Goal: Task Accomplishment & Management: Manage account settings

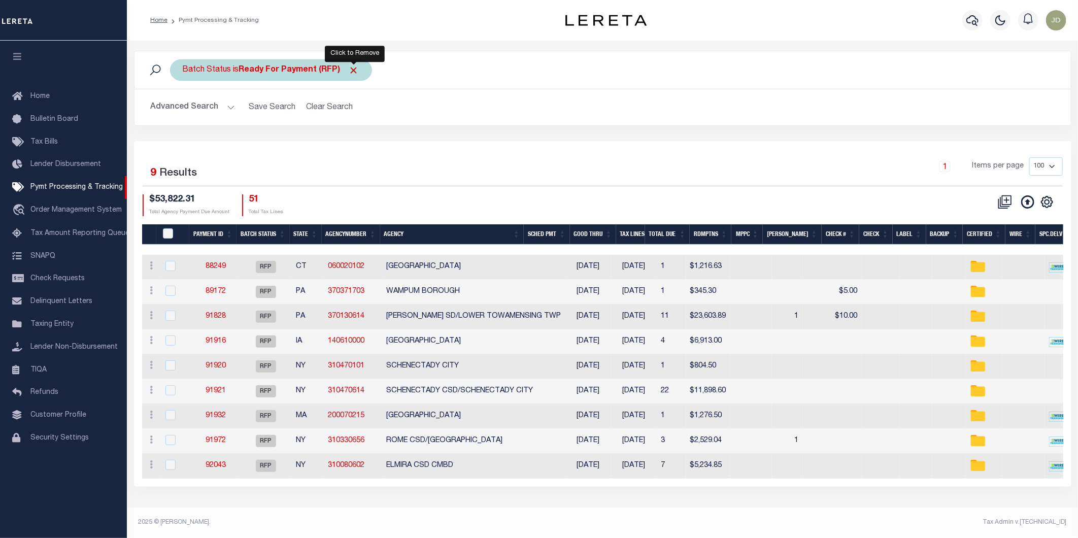
click at [354, 68] on span "Click to Remove" at bounding box center [354, 70] width 11 height 11
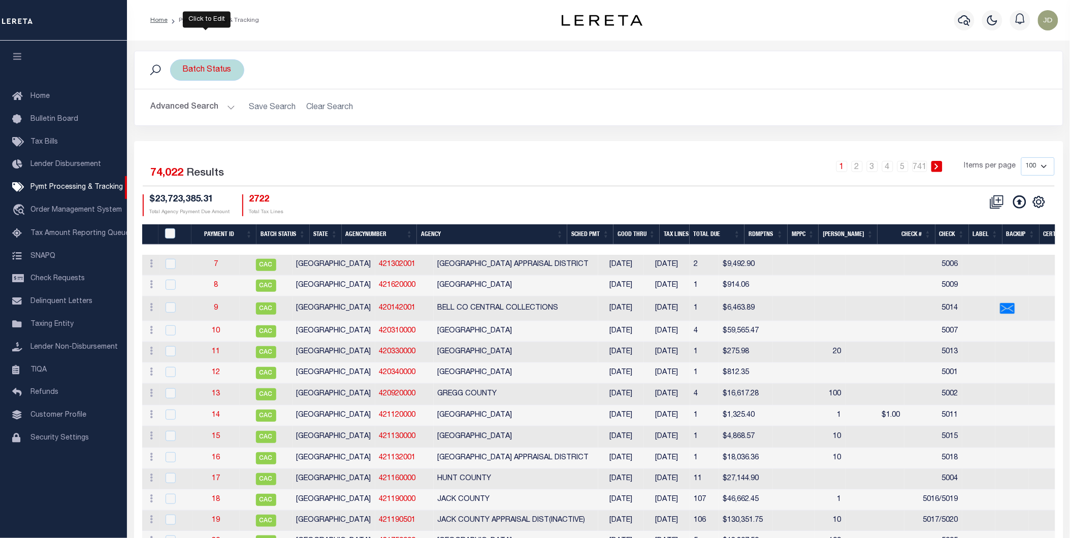
click at [208, 69] on div "Batch Status" at bounding box center [207, 69] width 74 height 21
click at [226, 115] on select "Awaiting Funds (AWF) Cleared and Complete (CAC) New Check Needed (NCN) Payment …" at bounding box center [257, 119] width 149 height 19
select select "RFP"
click at [183, 110] on select "Awaiting Funds (AWF) Cleared and Complete (CAC) New Check Needed (NCN) Payment …" at bounding box center [257, 119] width 149 height 19
click at [318, 143] on input "Apply" at bounding box center [318, 142] width 30 height 17
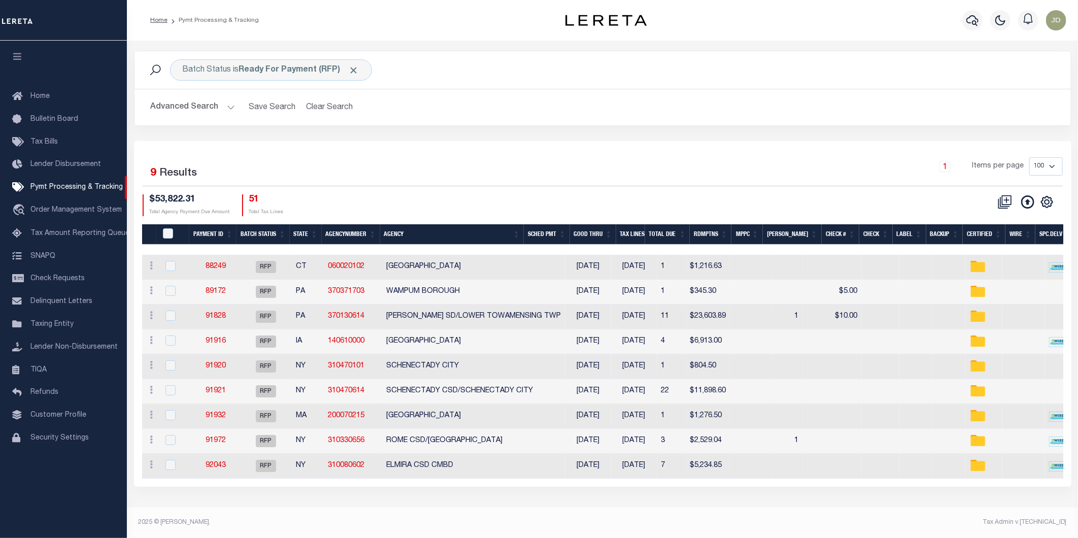
click at [209, 111] on button "Advanced Search" at bounding box center [193, 107] width 84 height 20
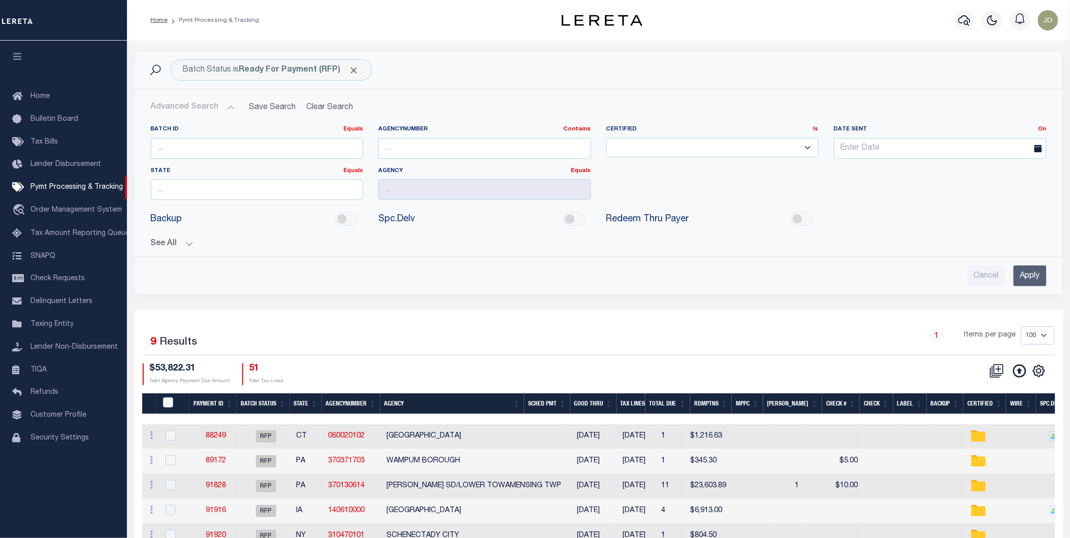
click at [168, 244] on button "See All" at bounding box center [599, 244] width 896 height 10
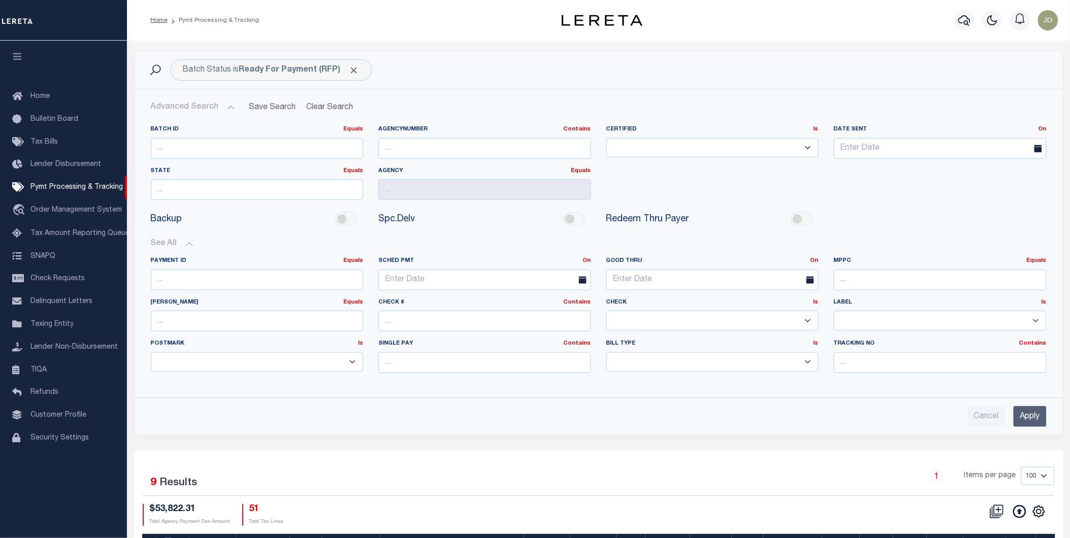
click at [648, 321] on select "Yes No" at bounding box center [712, 321] width 213 height 20
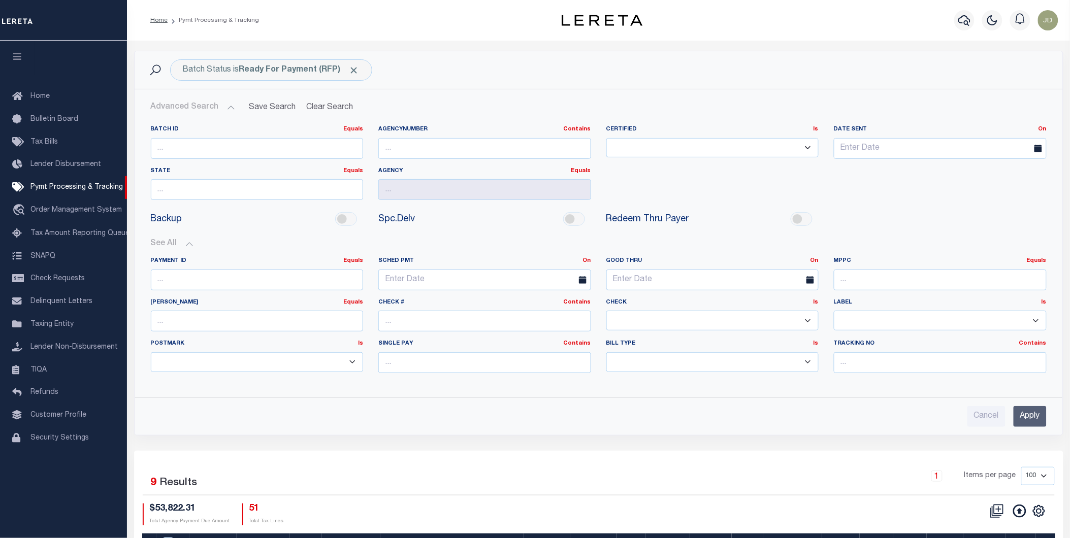
select select "false"
click at [606, 311] on select "Yes No" at bounding box center [712, 321] width 213 height 20
click at [1039, 420] on input "Apply" at bounding box center [1029, 416] width 33 height 21
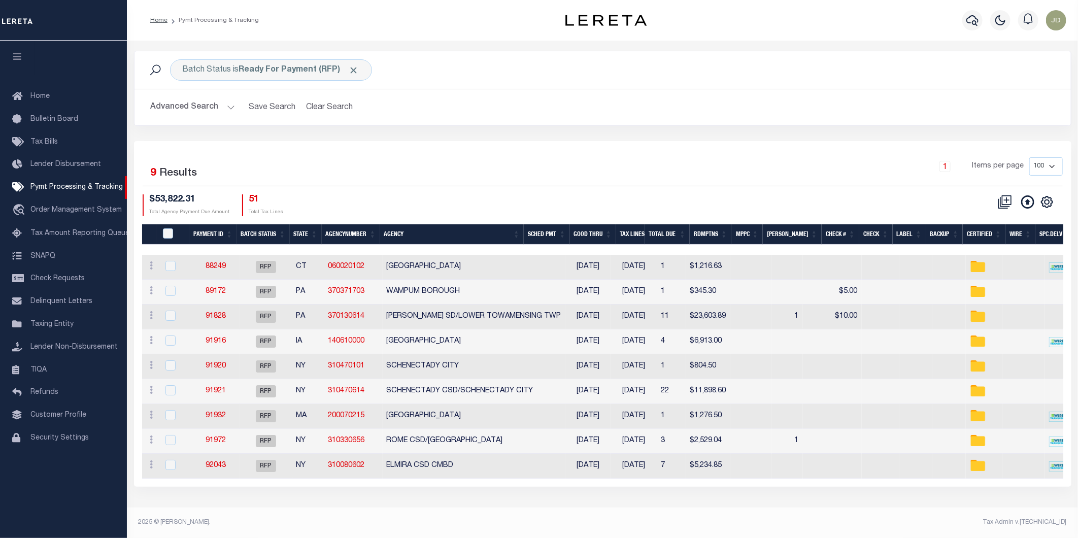
click at [14, 59] on icon "button" at bounding box center [18, 56] width 12 height 9
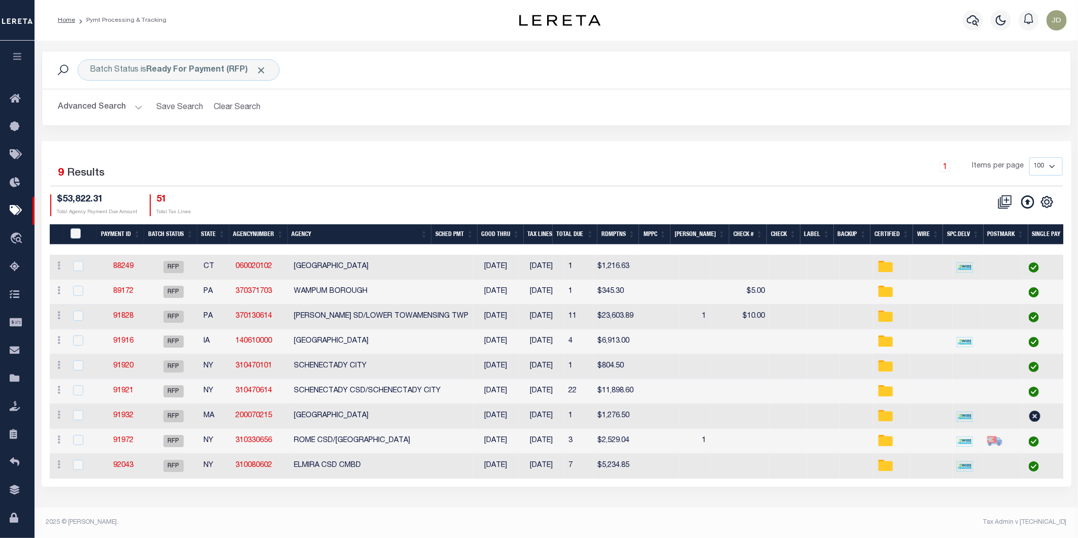
click at [349, 236] on th "Agency" at bounding box center [360, 234] width 144 height 21
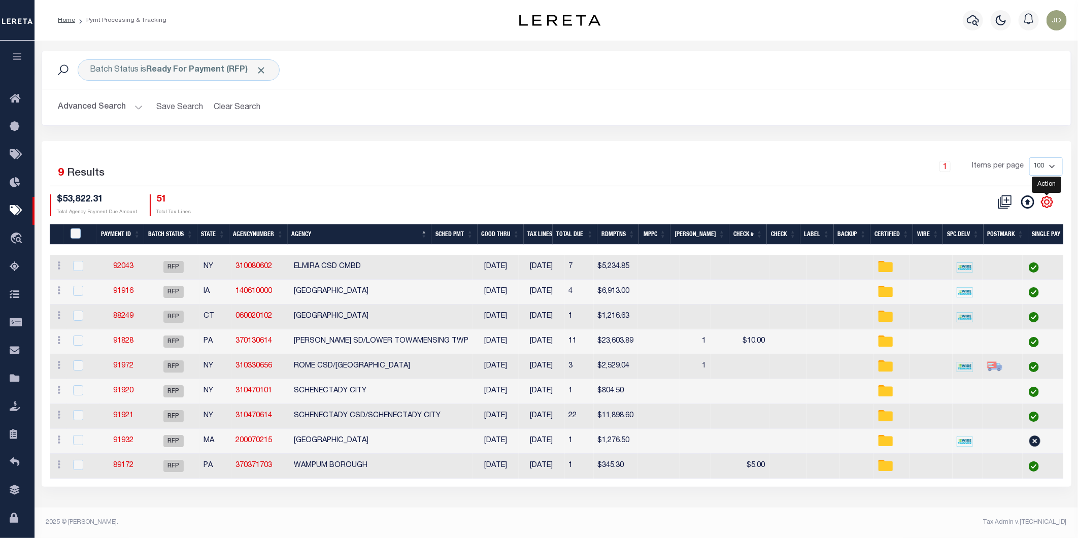
click at [1048, 206] on icon "" at bounding box center [1047, 201] width 13 height 13
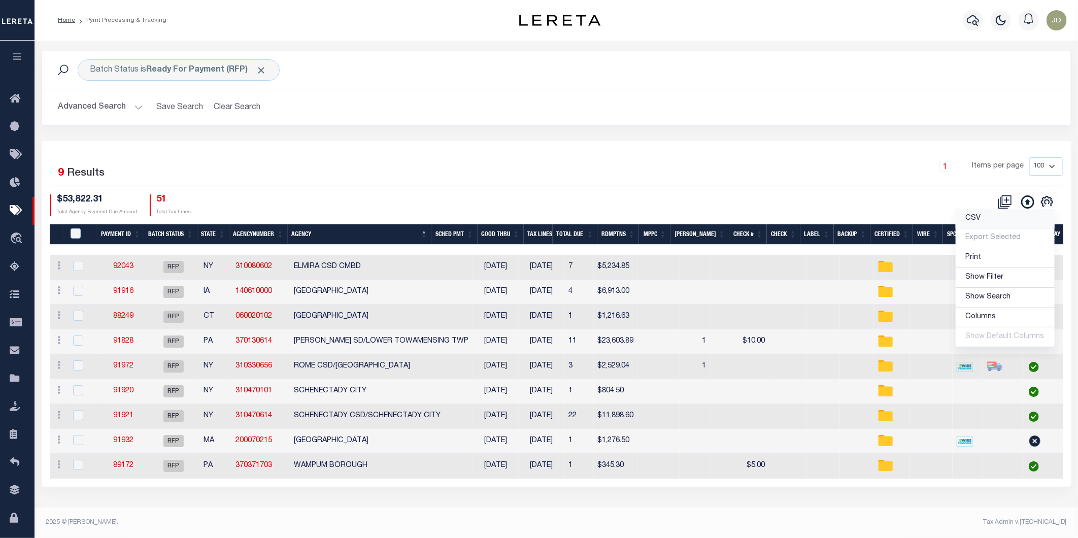
click at [997, 224] on link "CSV" at bounding box center [1005, 219] width 99 height 20
click at [322, 169] on div "1 Items per page 100 200 500 1000" at bounding box center [685, 170] width 756 height 26
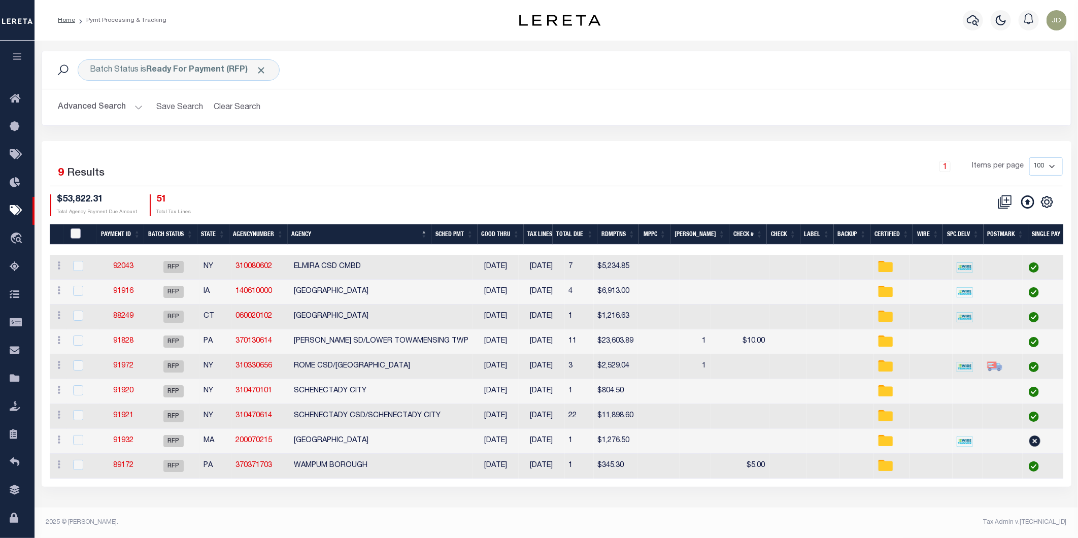
click at [80, 229] on input "PayeePmtBatchStatus" at bounding box center [76, 233] width 10 height 10
checkbox input "true"
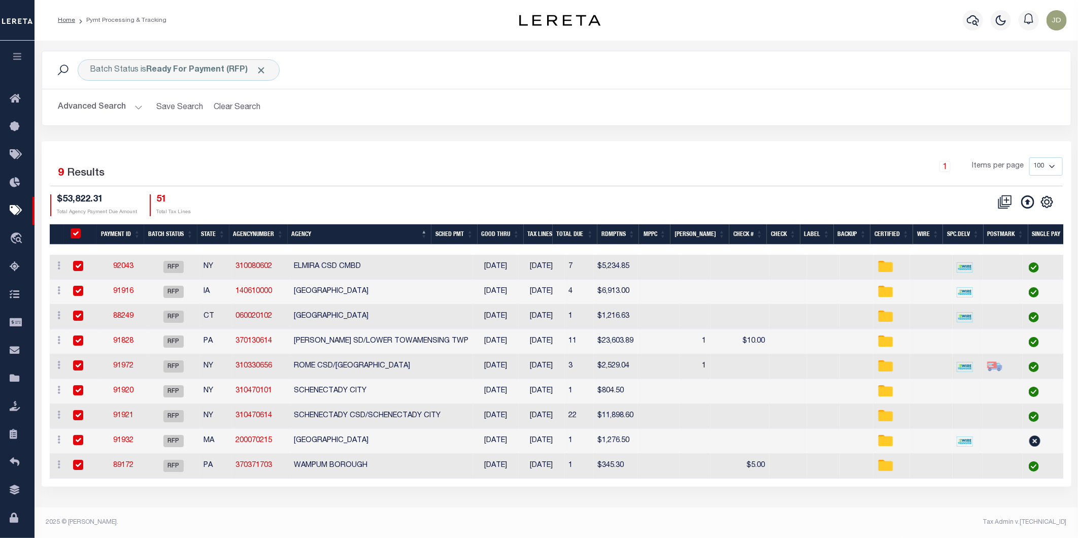
checkbox input "true"
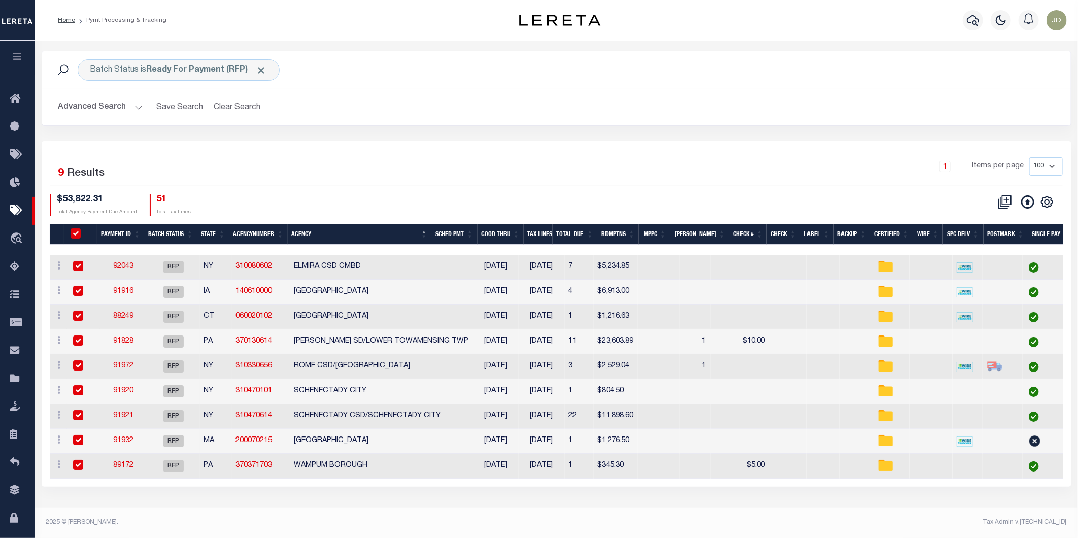
checkbox input "true"
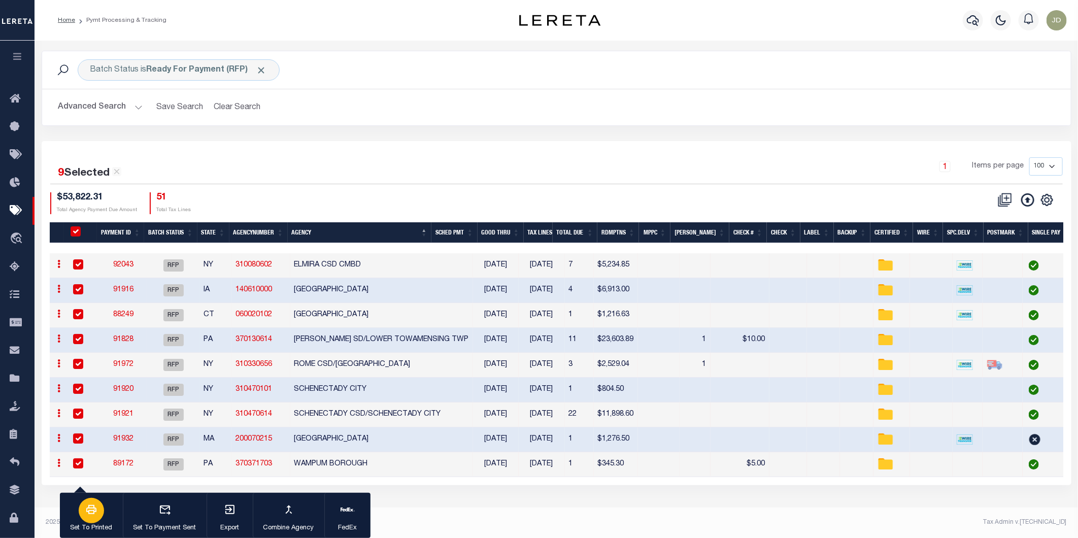
click at [100, 513] on div "button" at bounding box center [91, 510] width 25 height 25
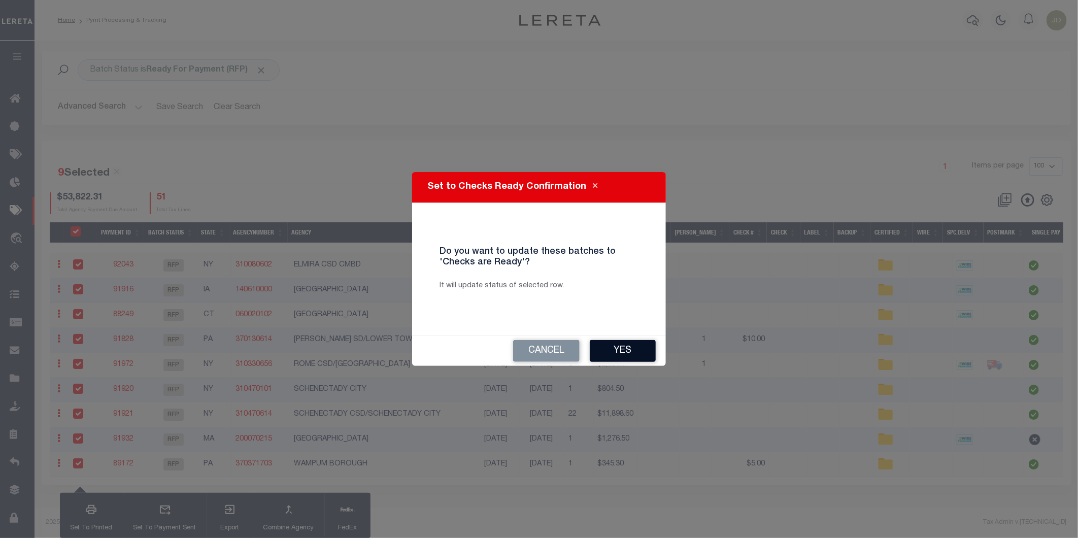
click at [608, 354] on button "Yes" at bounding box center [623, 351] width 66 height 22
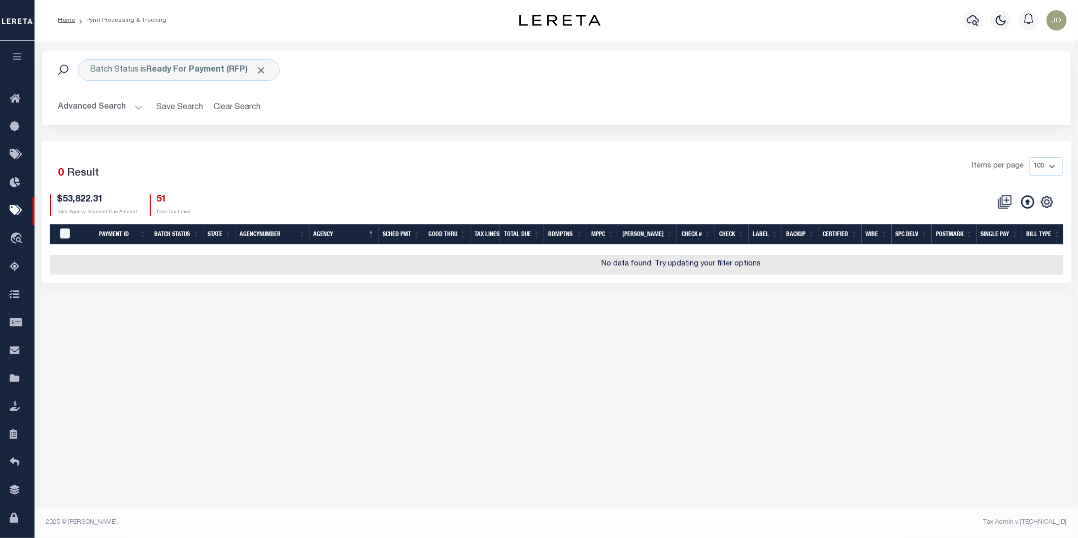
click at [97, 108] on button "Advanced Search" at bounding box center [100, 107] width 84 height 20
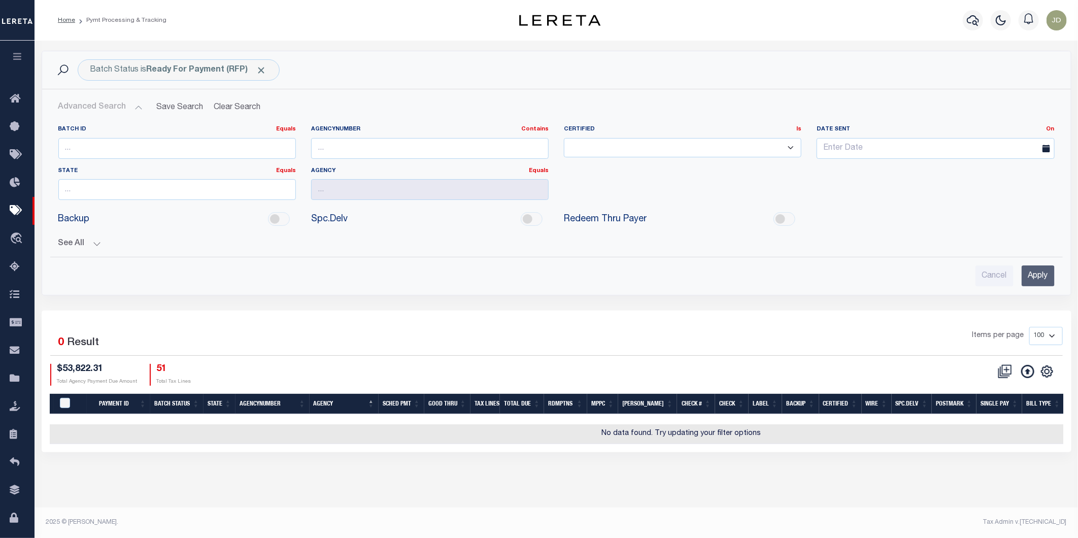
click at [84, 244] on button "See All" at bounding box center [556, 244] width 997 height 10
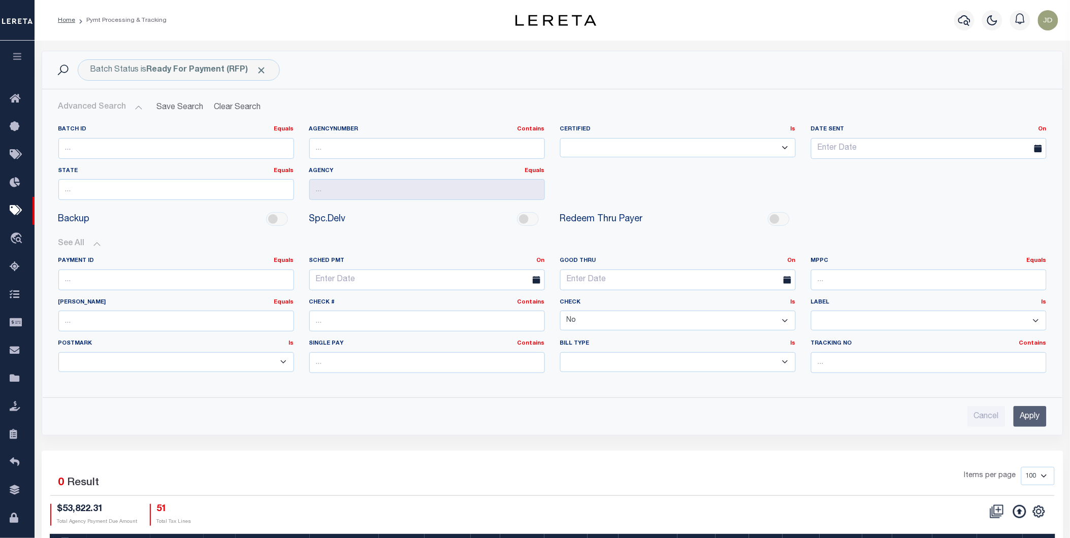
click at [595, 320] on select "Yes No" at bounding box center [678, 321] width 236 height 20
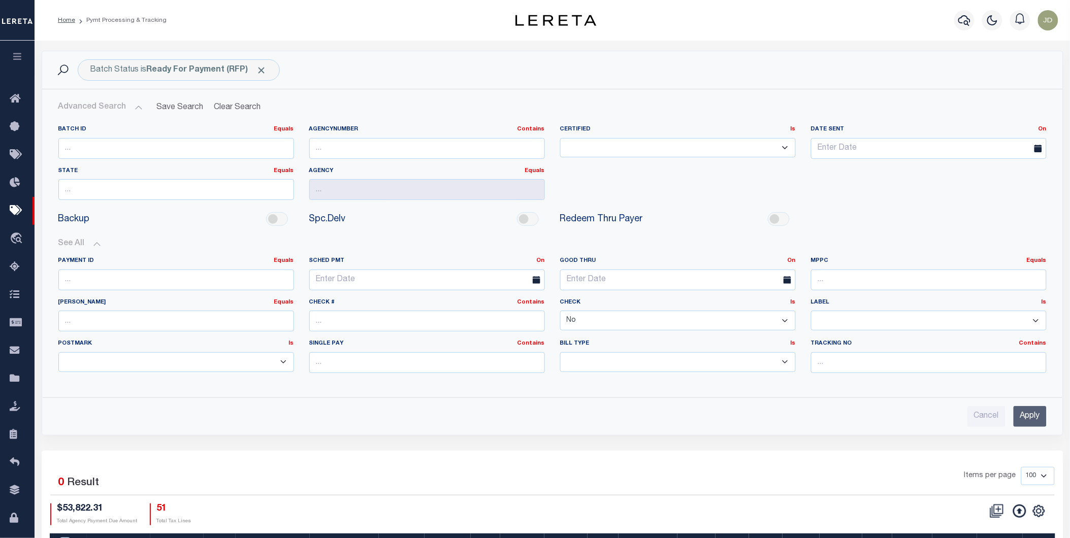
select select
click at [560, 311] on select "Yes No" at bounding box center [678, 321] width 236 height 20
click at [1035, 419] on input "Apply" at bounding box center [1029, 416] width 33 height 21
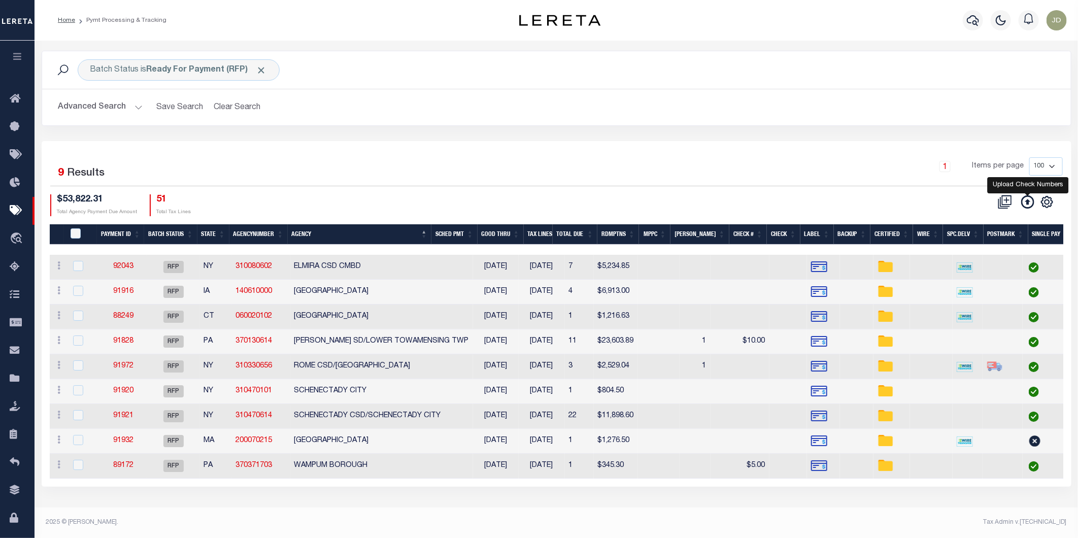
click at [1032, 205] on icon at bounding box center [1028, 201] width 13 height 13
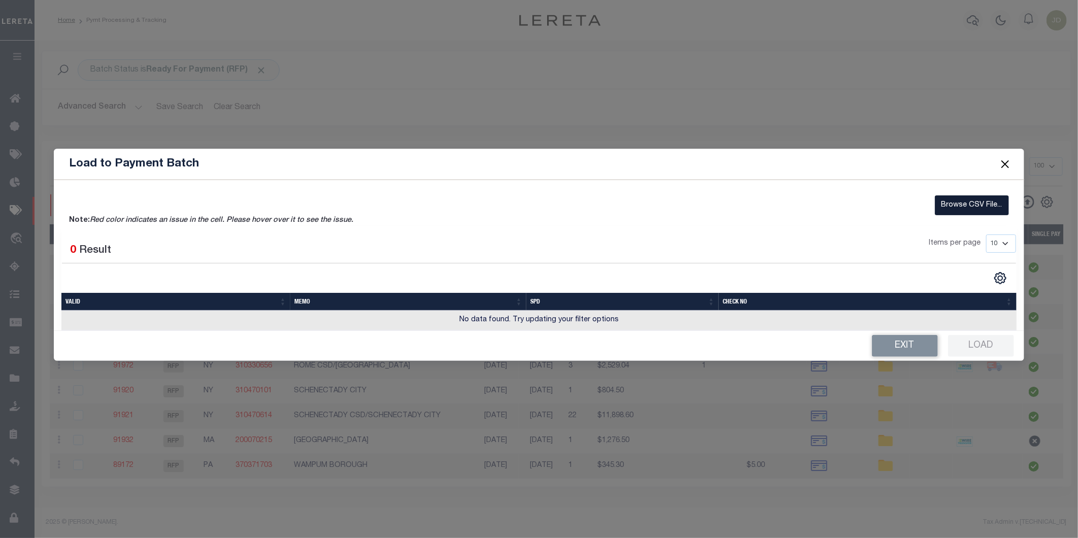
click at [941, 207] on label "Browse CSV File..." at bounding box center [972, 205] width 74 height 20
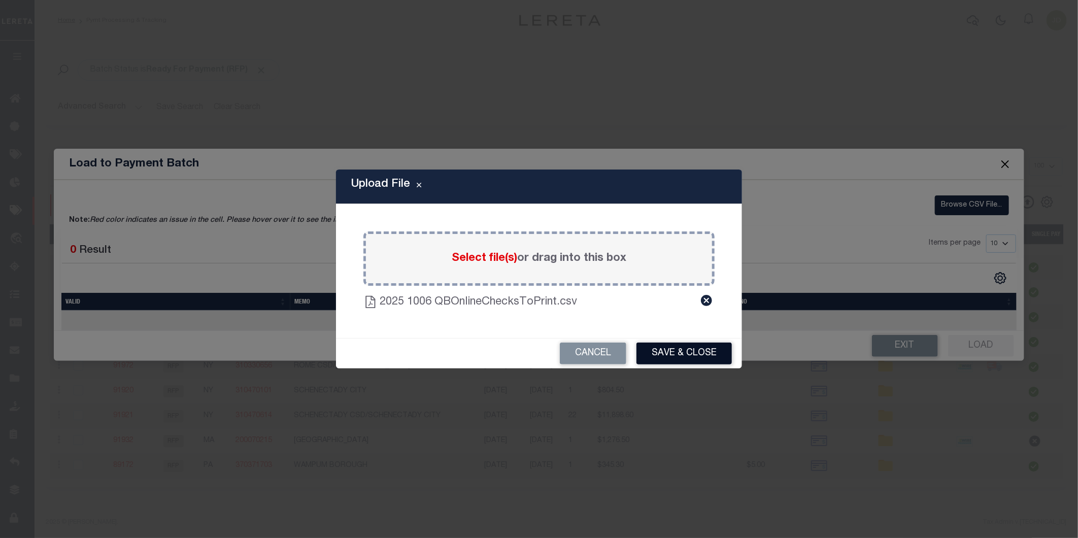
click at [673, 353] on button "Save & Close" at bounding box center [684, 354] width 95 height 22
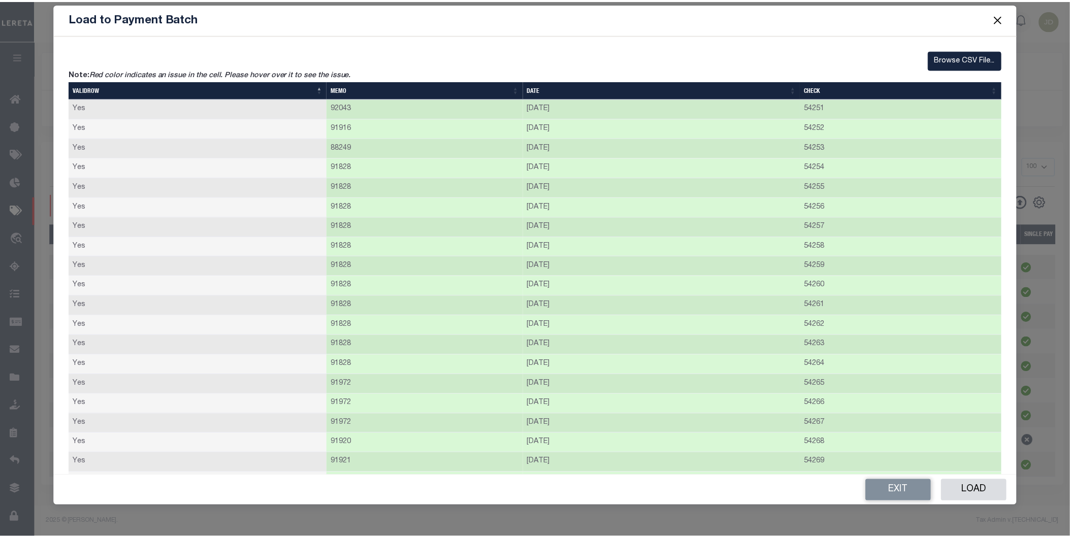
scroll to position [61, 0]
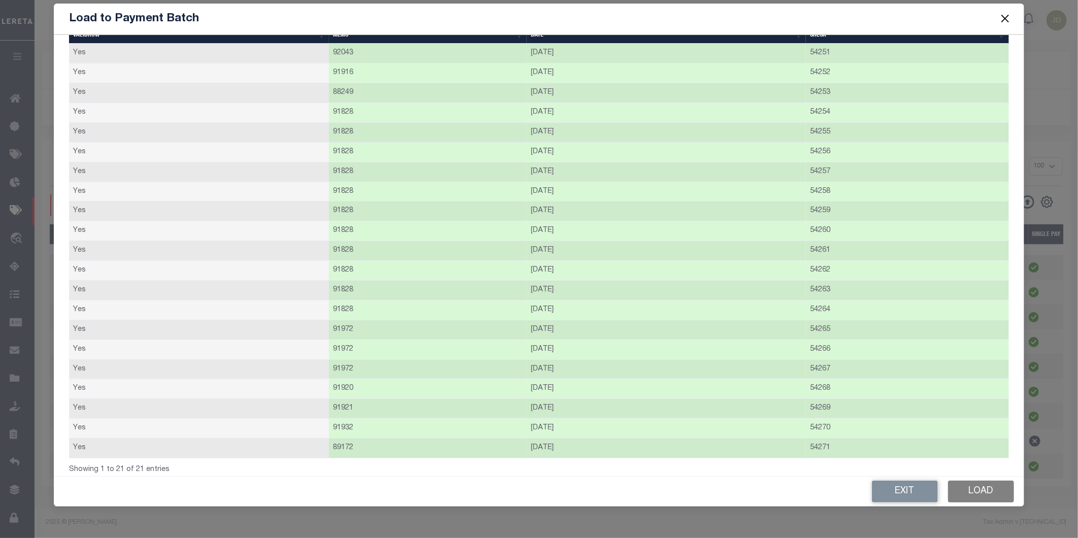
click at [967, 486] on button "Load" at bounding box center [981, 492] width 66 height 22
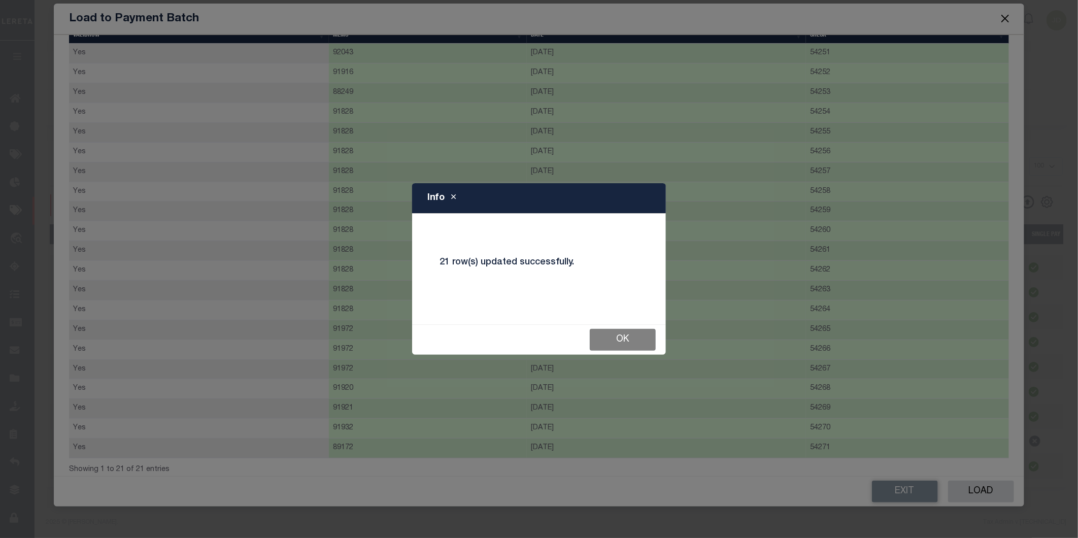
click at [630, 334] on button "Ok" at bounding box center [623, 340] width 66 height 22
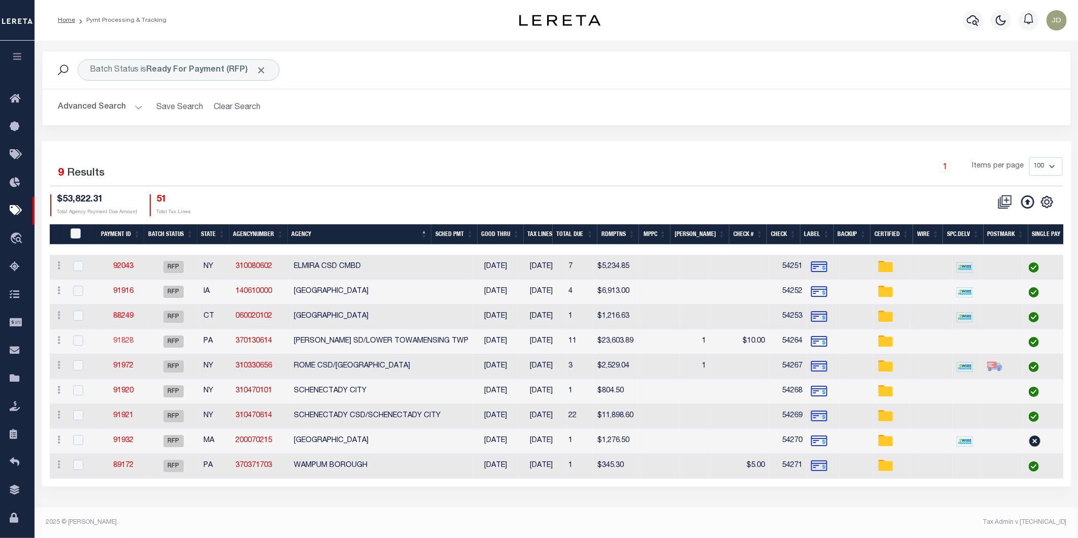
click at [118, 344] on link "91828" at bounding box center [123, 341] width 20 height 7
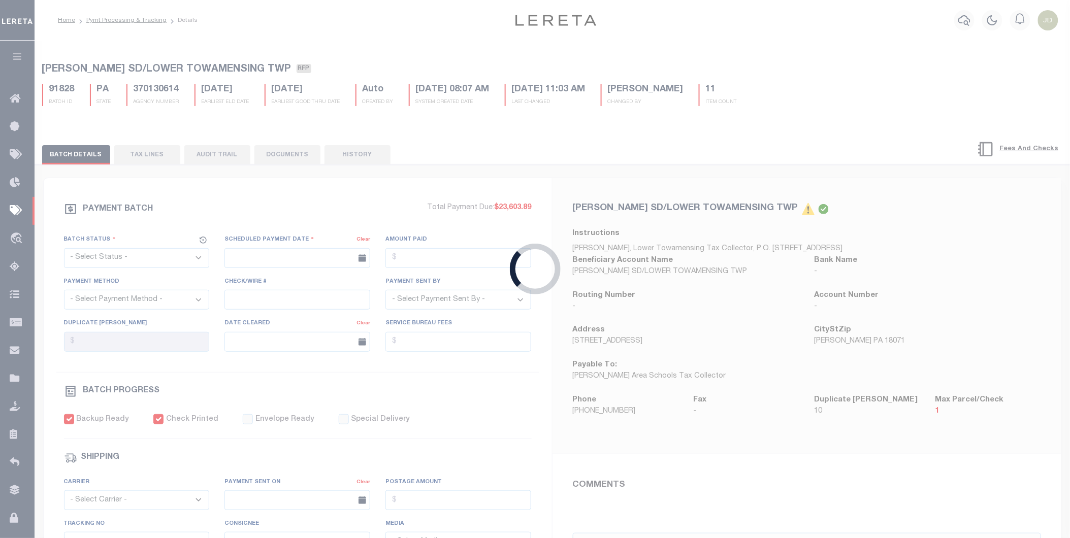
select select "RFP"
type input "10/06/2025"
type input "$23,603.89"
select select "CHK"
type input "54264"
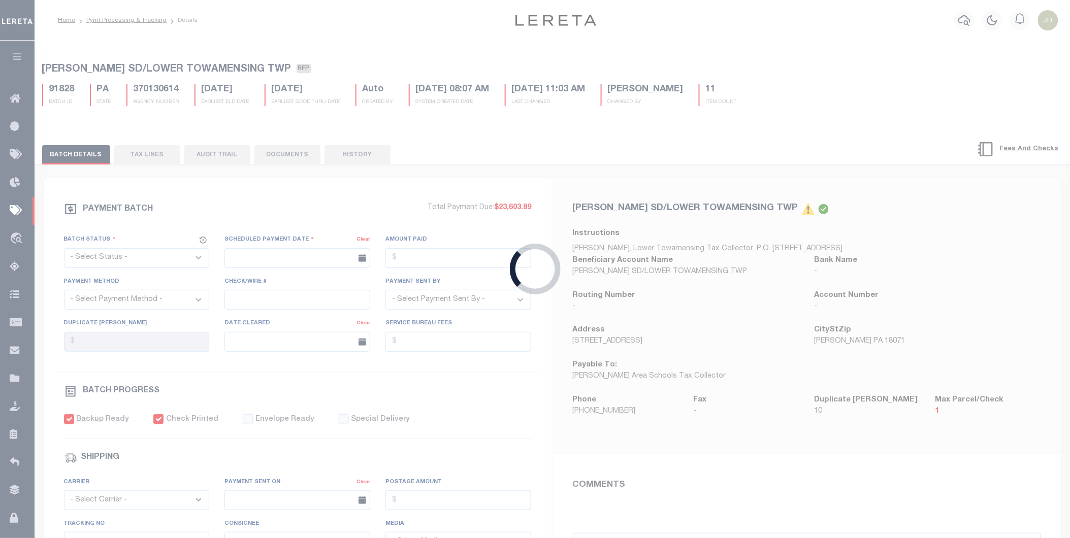
select select "[PERSON_NAME]"
type input "$110"
checkbox input "true"
type input "N"
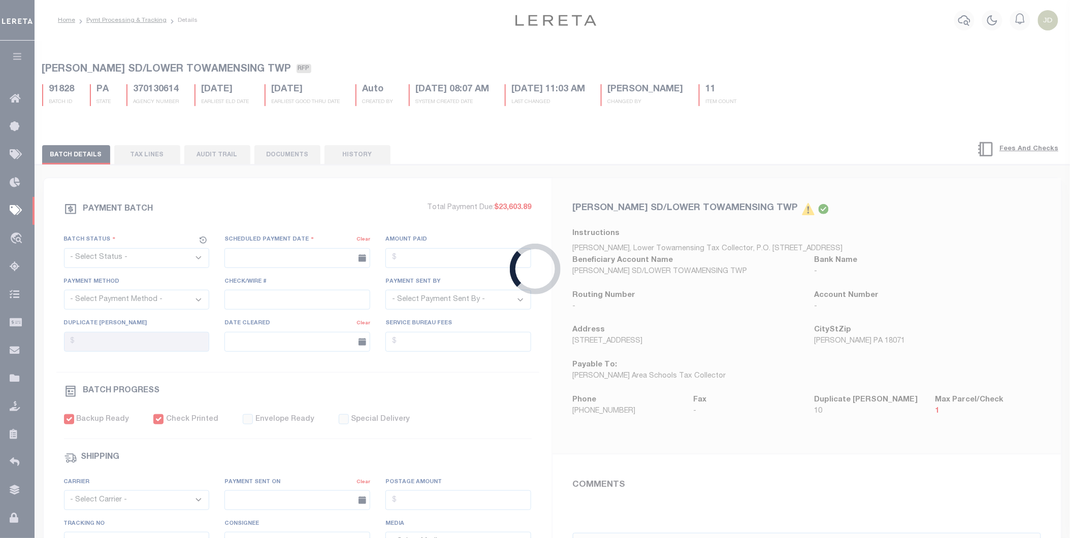
radio input "true"
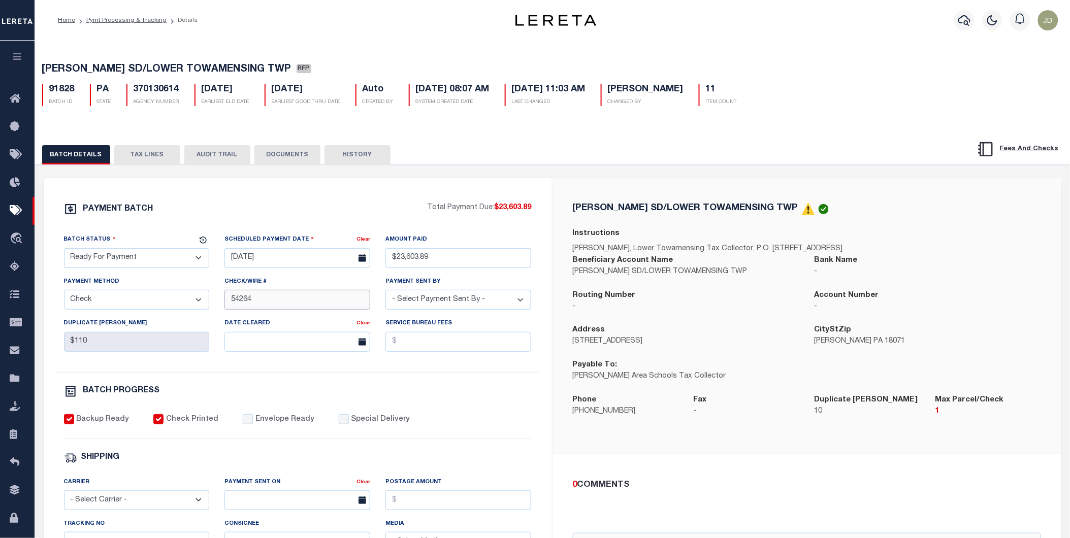
click at [229, 306] on input "54264" at bounding box center [297, 300] width 146 height 20
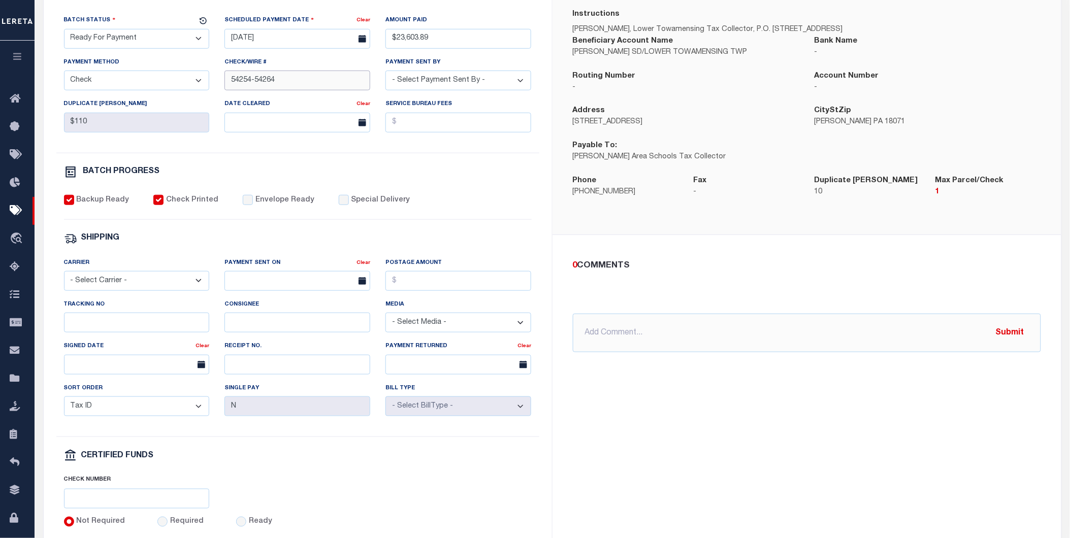
scroll to position [225, 0]
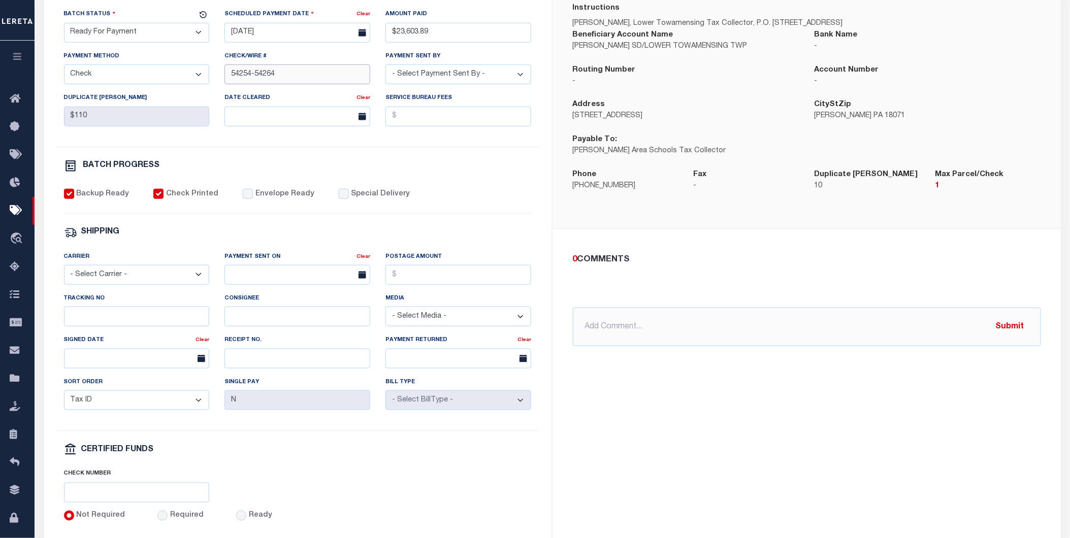
type input "54254-54264"
click at [686, 273] on div "0 COMMENTS @Aakash Patel @Abdul Muzain @Adams, Pamela S @Adhikary Rinki @Agusti…" at bounding box center [807, 299] width 484 height 93
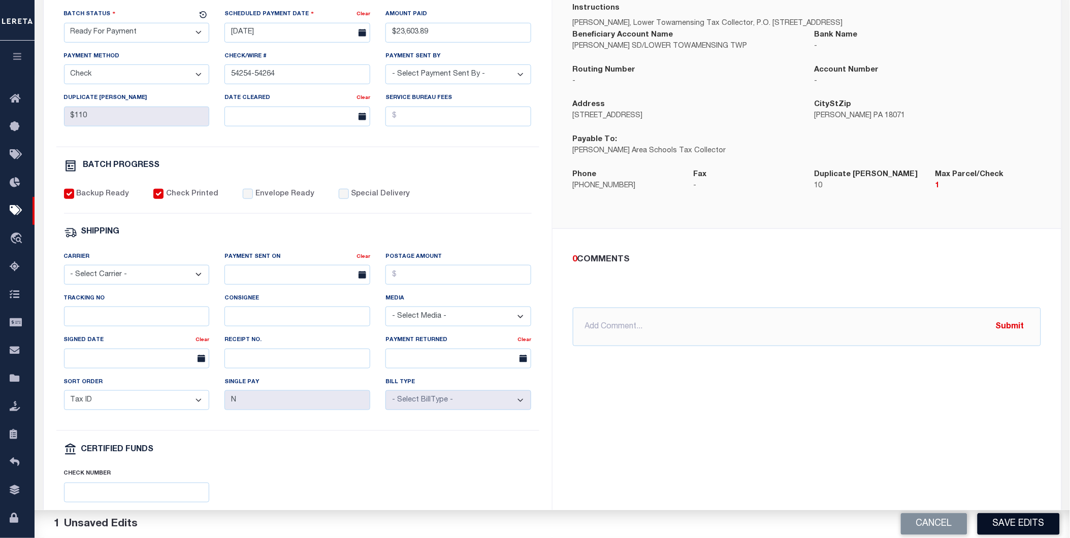
click at [1011, 520] on button "Save Edits" at bounding box center [1018, 524] width 82 height 22
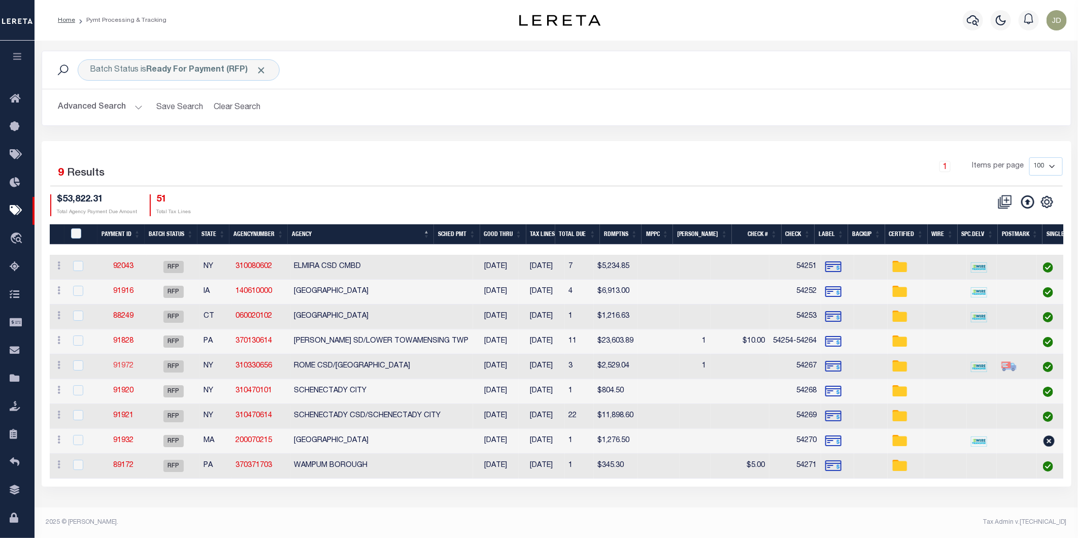
click at [129, 367] on link "91972" at bounding box center [123, 366] width 20 height 7
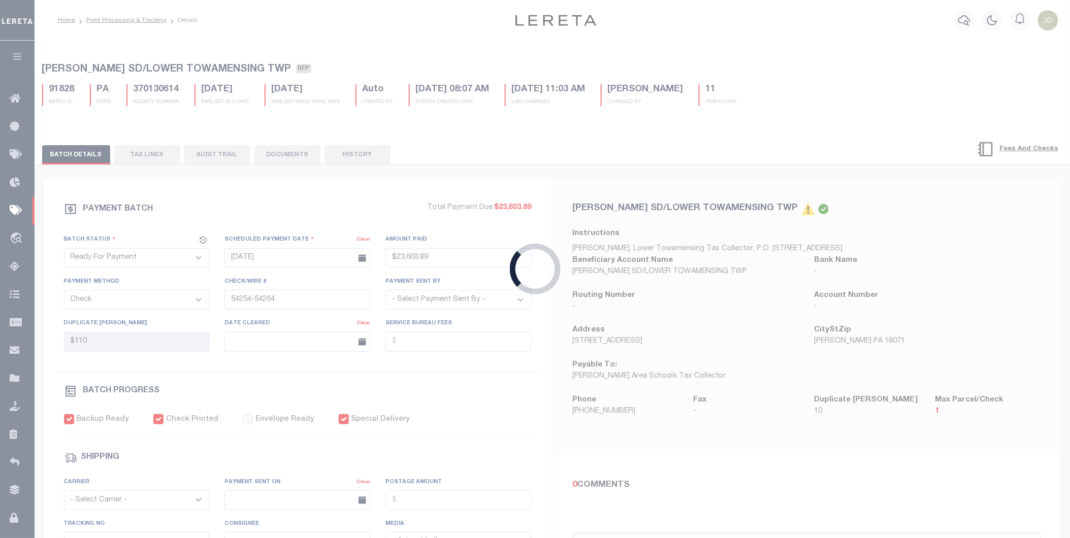
type input "$2,529.04"
type input "54267"
select select "Little, Audria"
checkbox input "true"
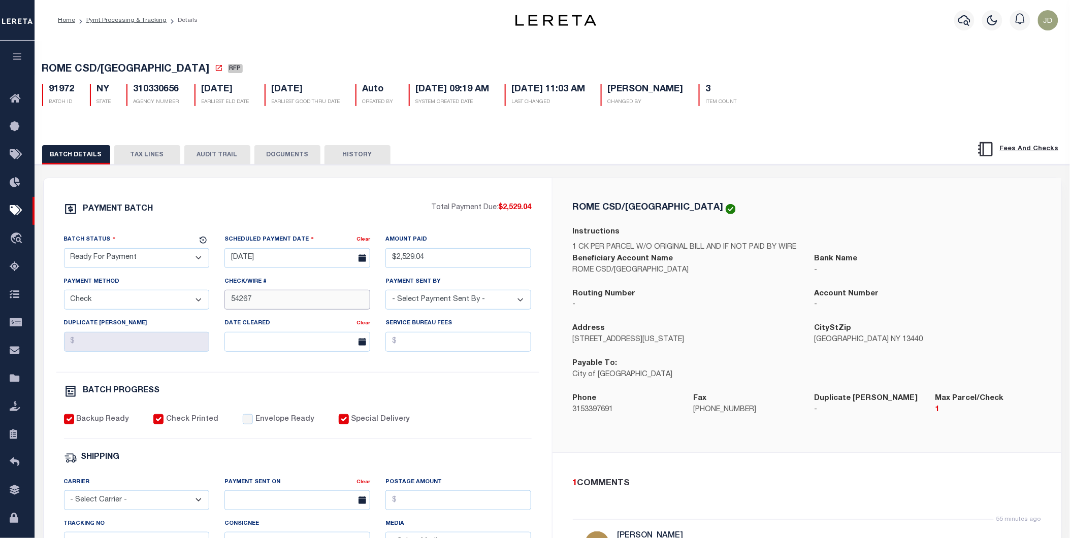
click at [232, 305] on input "54267" at bounding box center [297, 300] width 146 height 20
type input "54265-54267"
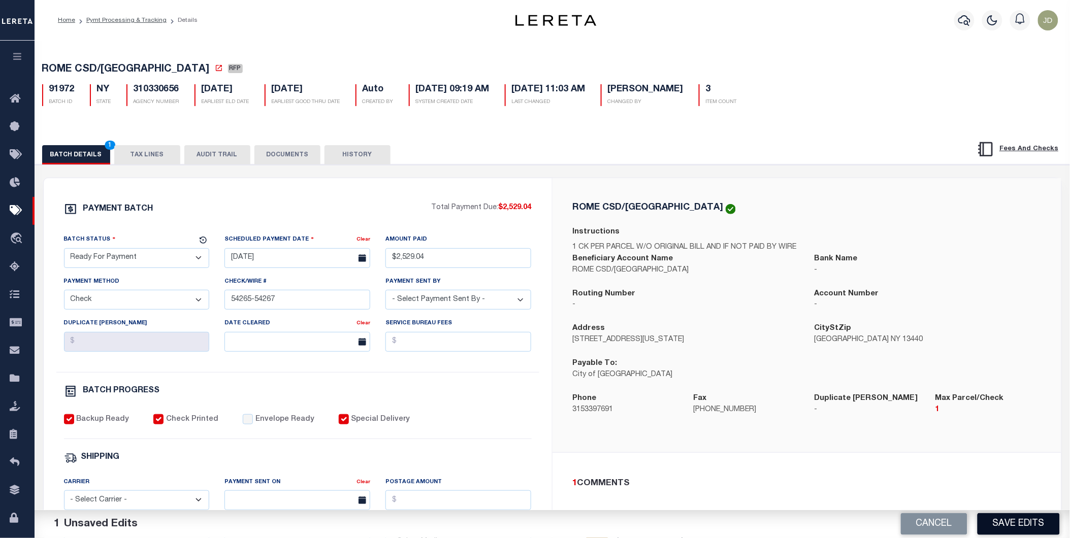
click at [1003, 527] on button "Save Edits" at bounding box center [1018, 524] width 82 height 22
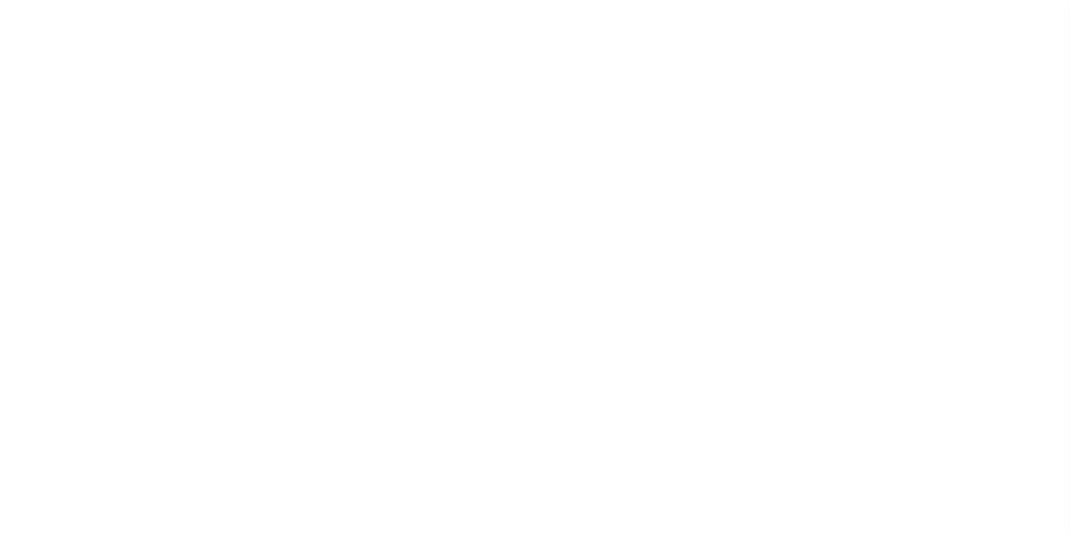
select select "RFP"
select select "CHK"
select select "[PERSON_NAME]"
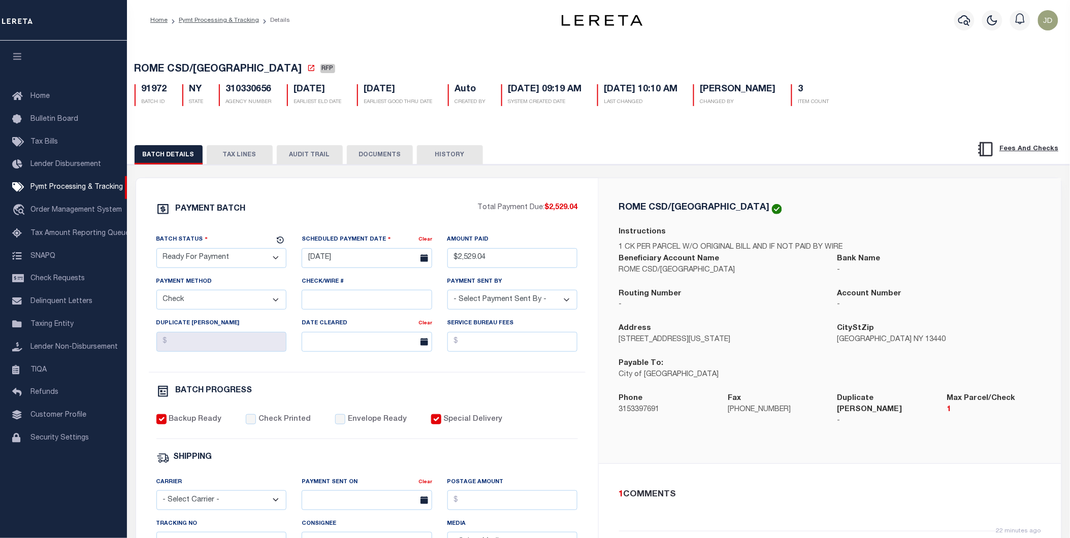
click at [239, 160] on button "TAX LINES" at bounding box center [240, 154] width 66 height 19
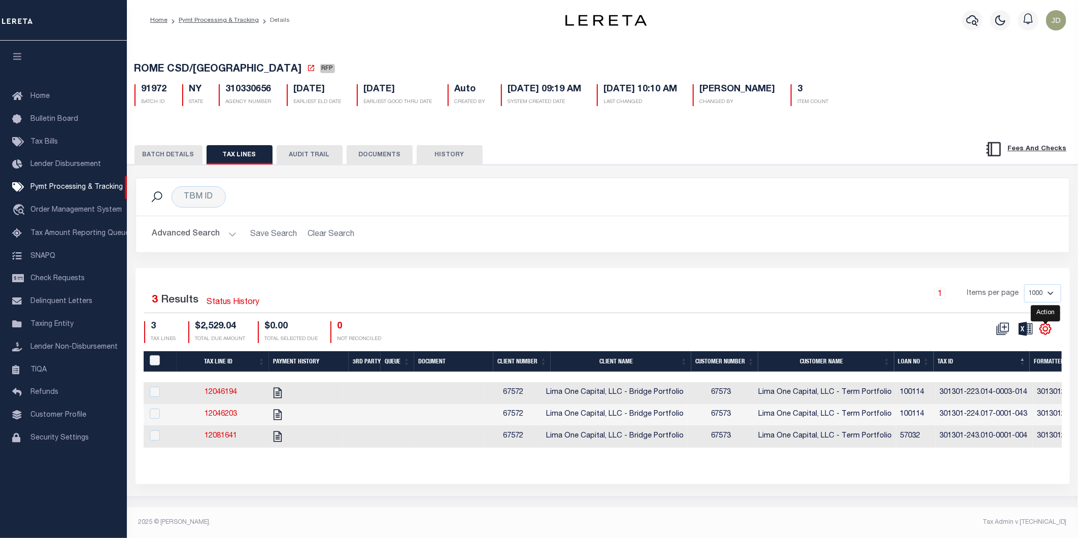
click at [1049, 333] on icon "" at bounding box center [1045, 328] width 11 height 11
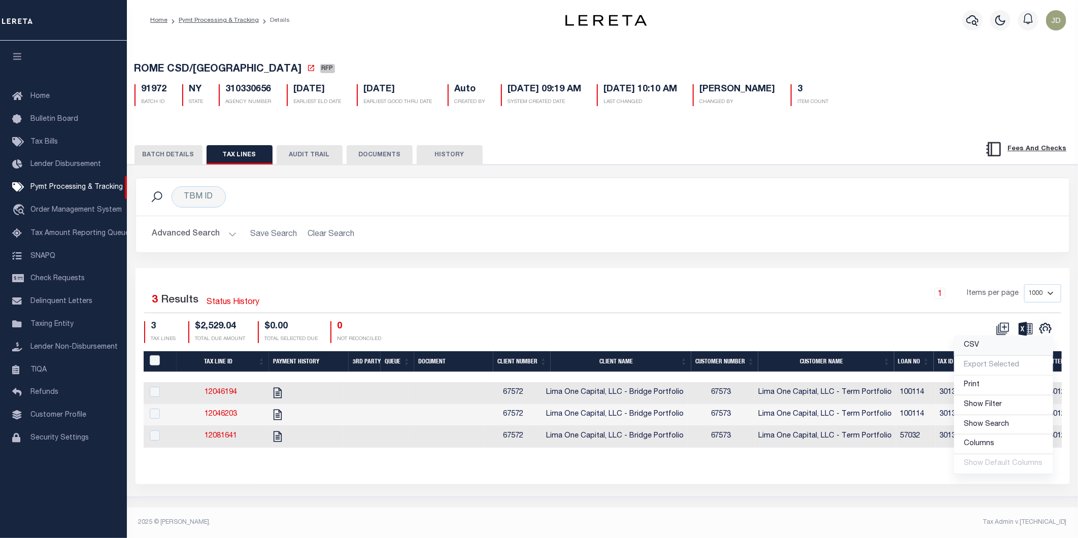
click at [1009, 345] on link "CSV" at bounding box center [1004, 346] width 99 height 20
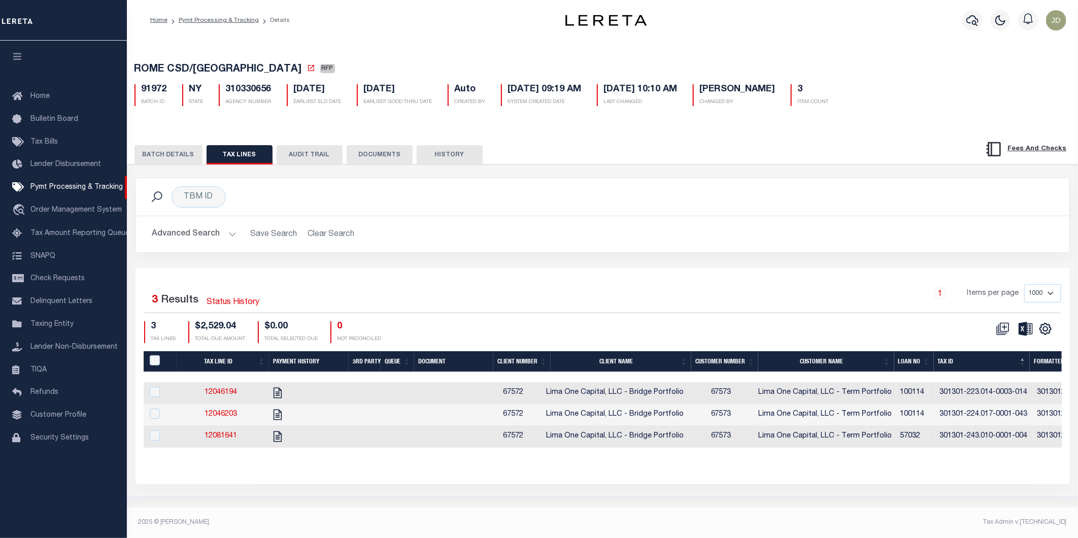
click at [178, 149] on button "BATCH DETAILS" at bounding box center [169, 154] width 68 height 19
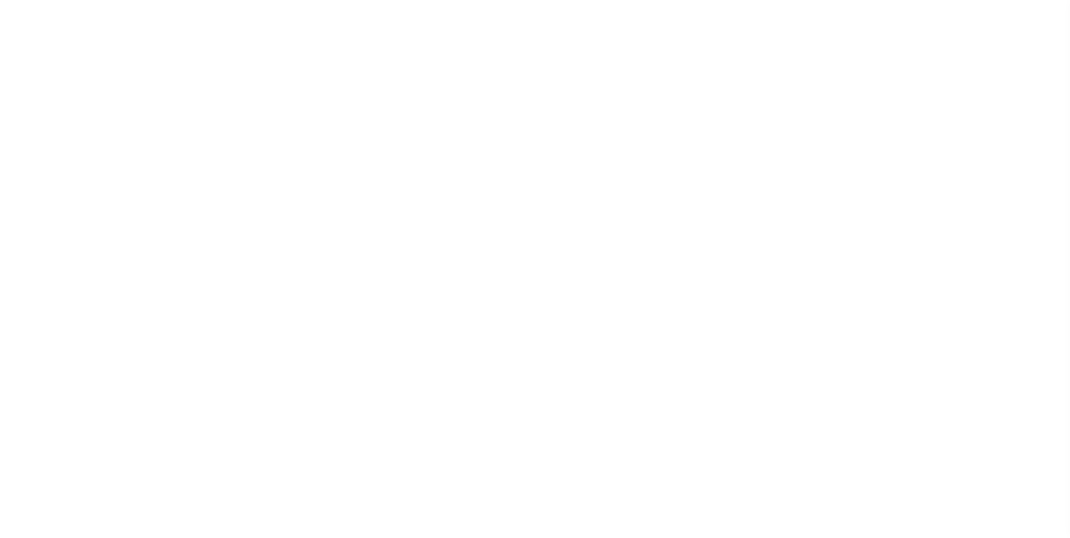
select select "RFP"
select select "CHK"
select select "[PERSON_NAME]"
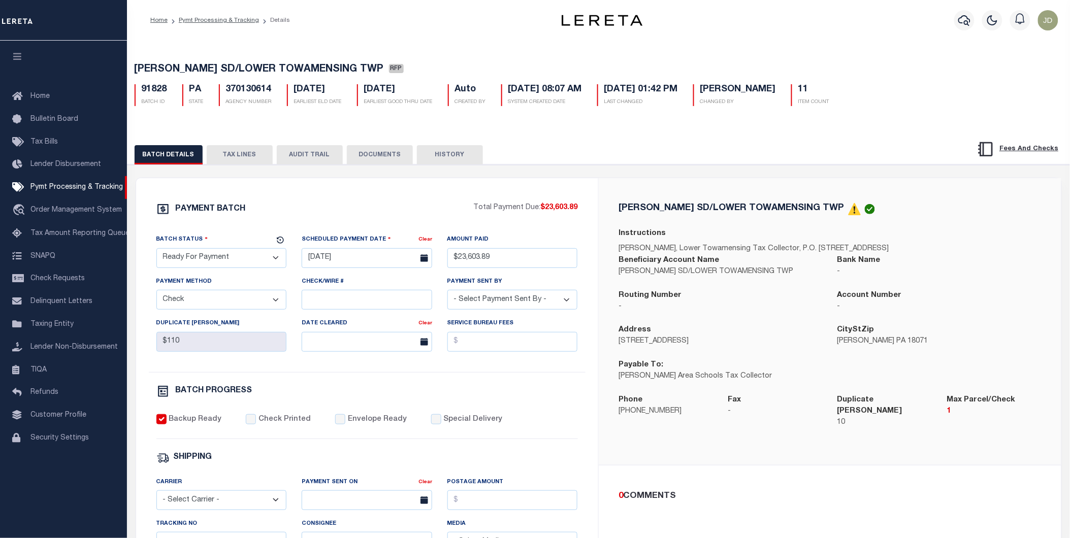
click at [252, 158] on button "TAX LINES" at bounding box center [240, 154] width 66 height 19
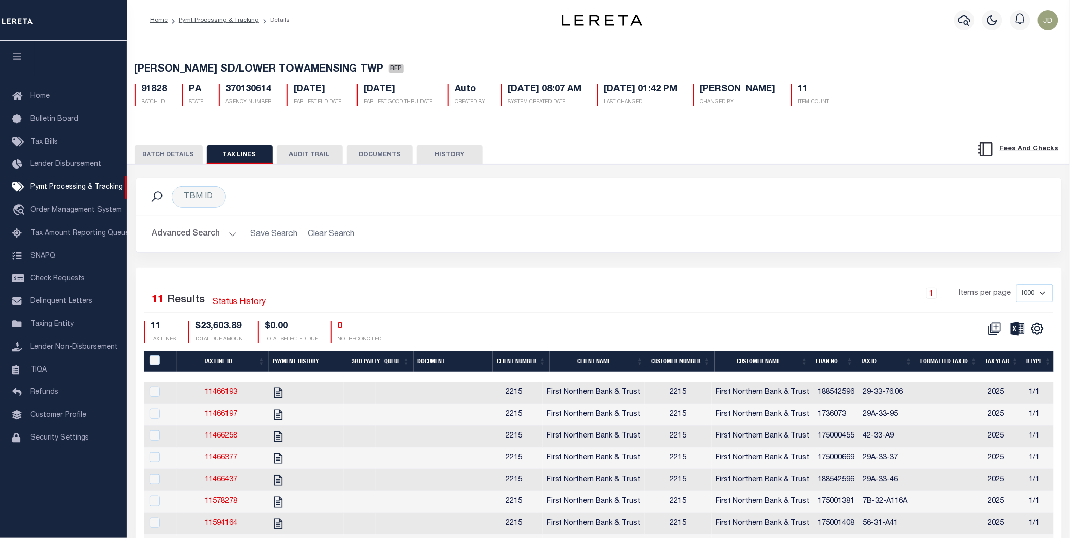
click at [890, 363] on th "Tax ID" at bounding box center [886, 361] width 59 height 21
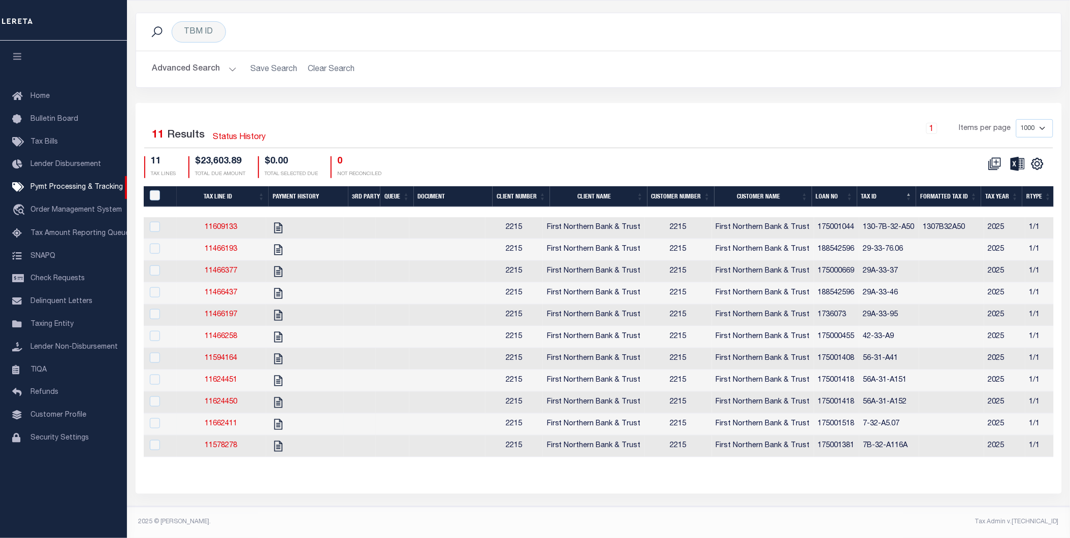
scroll to position [169, 0]
click at [1038, 159] on icon "" at bounding box center [1037, 163] width 13 height 13
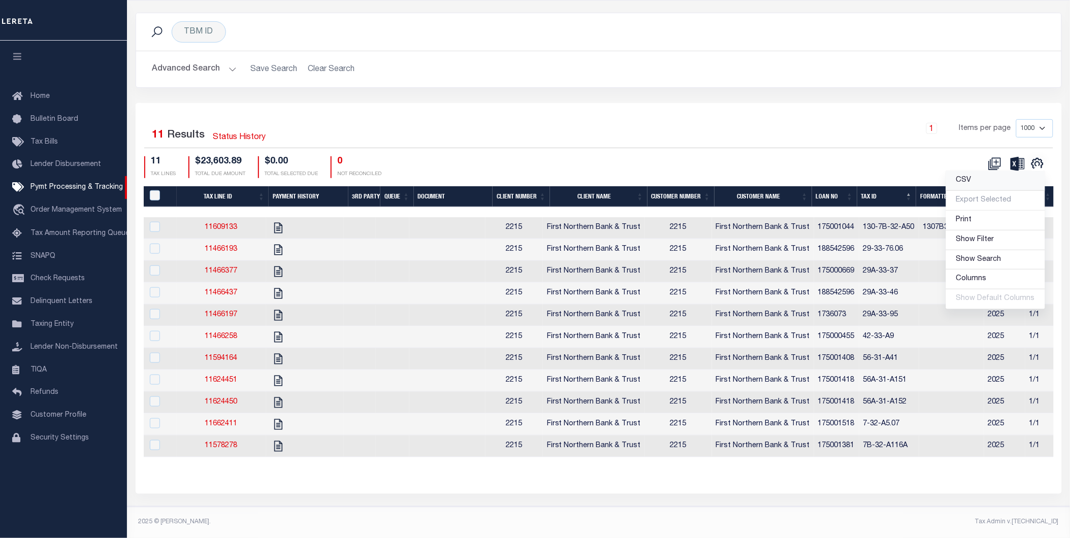
click at [975, 180] on link "CSV" at bounding box center [995, 181] width 99 height 20
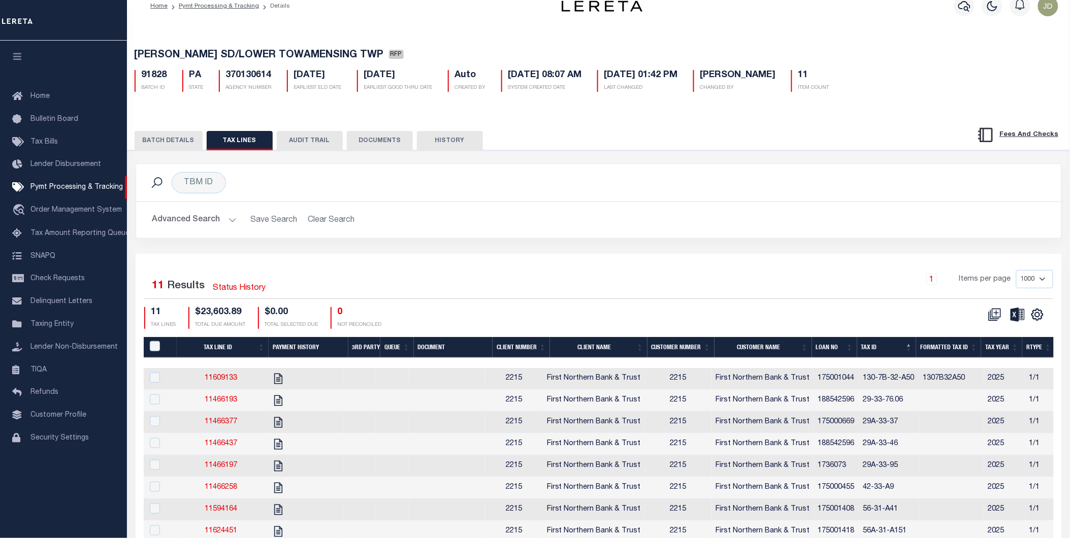
scroll to position [0, 0]
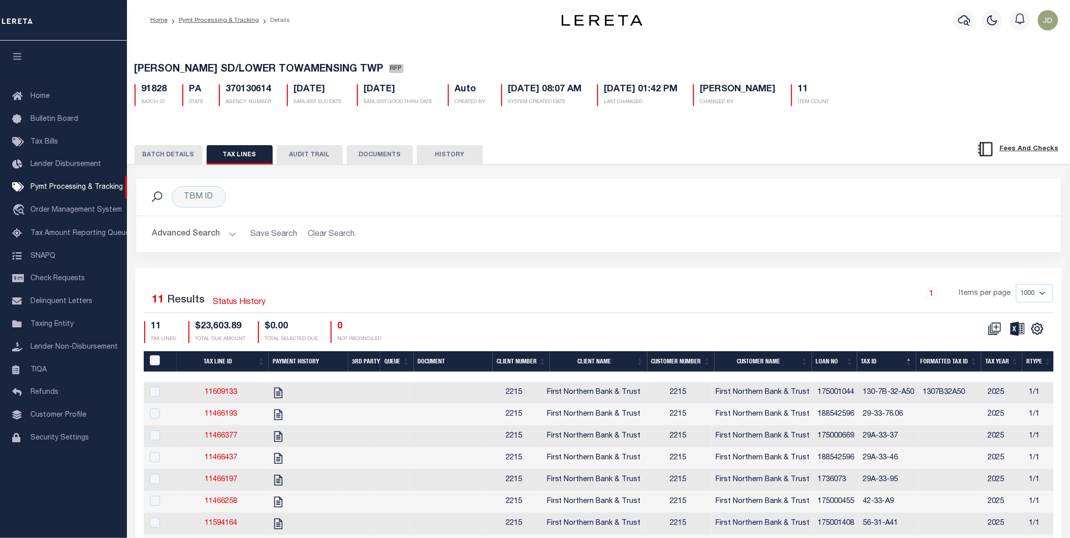
click at [183, 153] on button "BATCH DETAILS" at bounding box center [169, 154] width 68 height 19
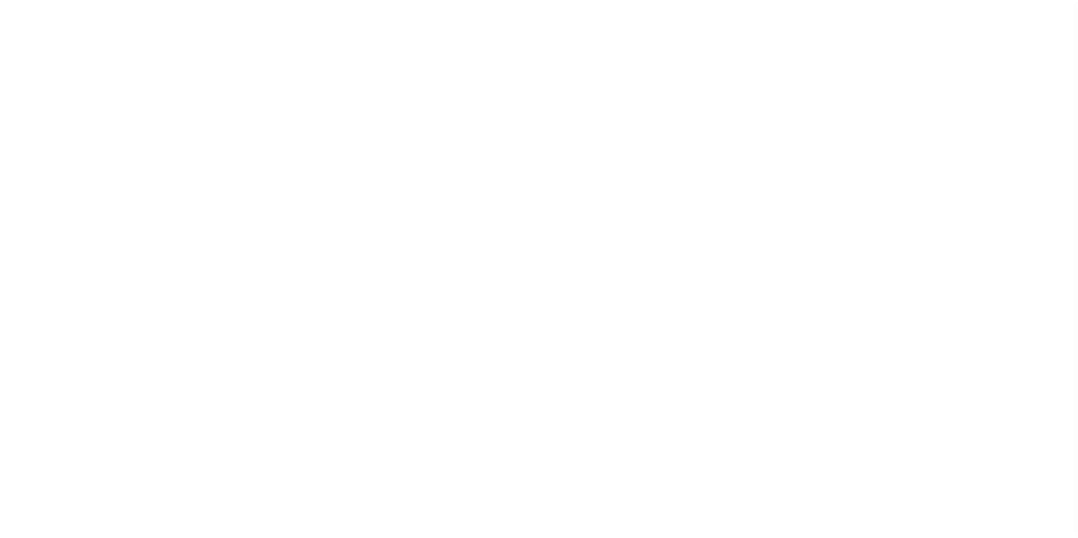
select select "50"
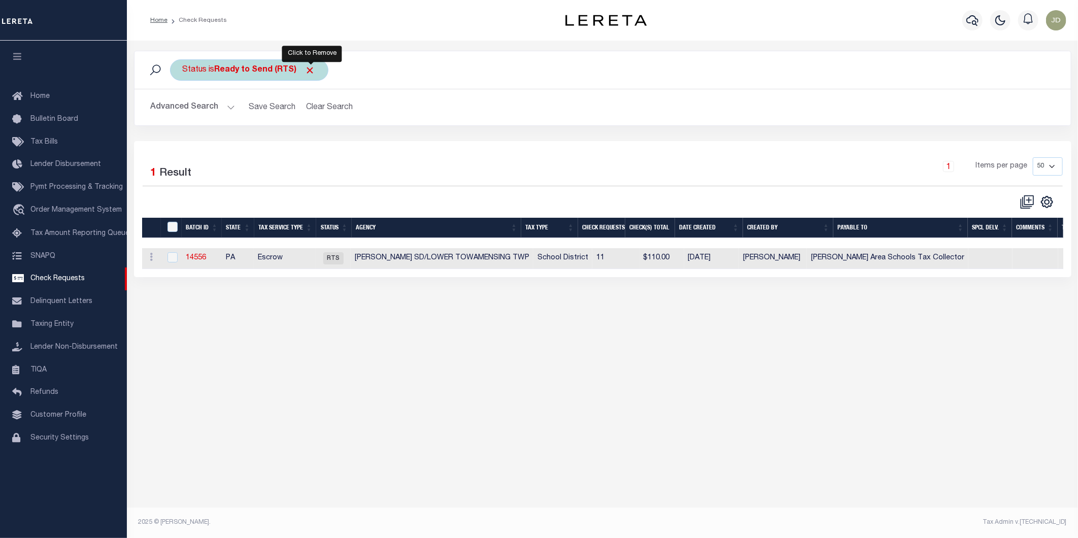
click at [309, 72] on span "Click to Remove" at bounding box center [310, 70] width 11 height 11
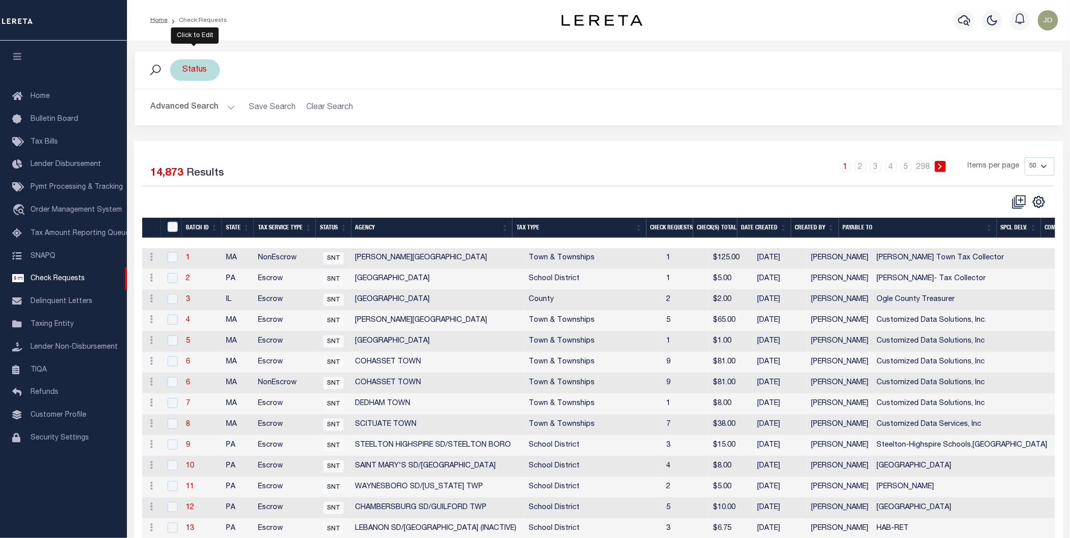
click at [202, 72] on div "Status" at bounding box center [195, 69] width 50 height 21
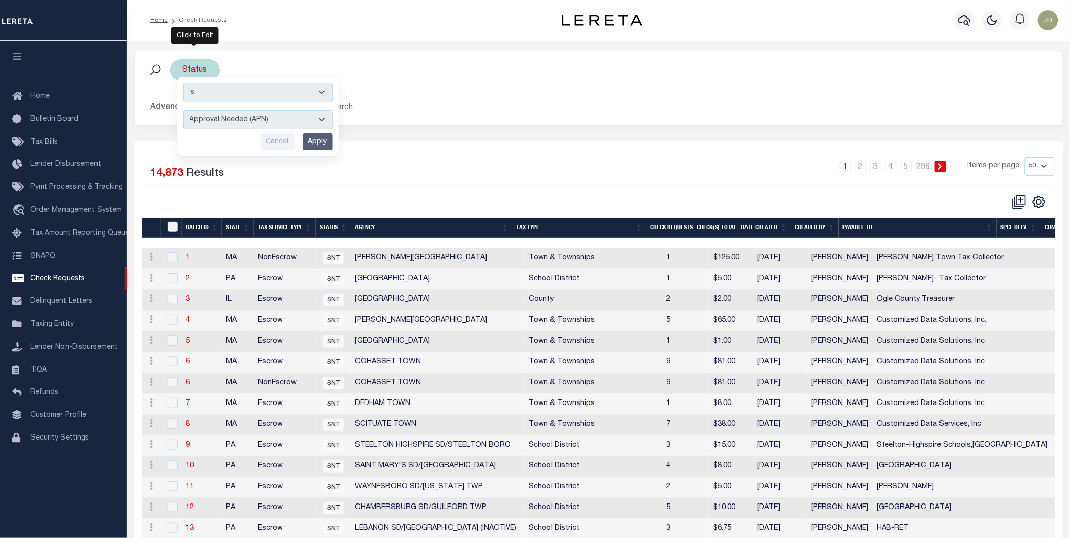
click at [241, 130] on div "Is Contains Approval Needed (APN) Batching In Progress (BIP) Check Returned (CK…" at bounding box center [257, 117] width 161 height 80
click at [239, 122] on select "Approval Needed (APN) Batching In Progress (BIP) Check Returned (CKR) Cleared a…" at bounding box center [257, 119] width 149 height 19
select select "RTS"
click at [183, 110] on select "Approval Needed (APN) Batching In Progress (BIP) Check Returned (CKR) Cleared a…" at bounding box center [257, 119] width 149 height 19
click at [322, 141] on input "Apply" at bounding box center [318, 142] width 30 height 17
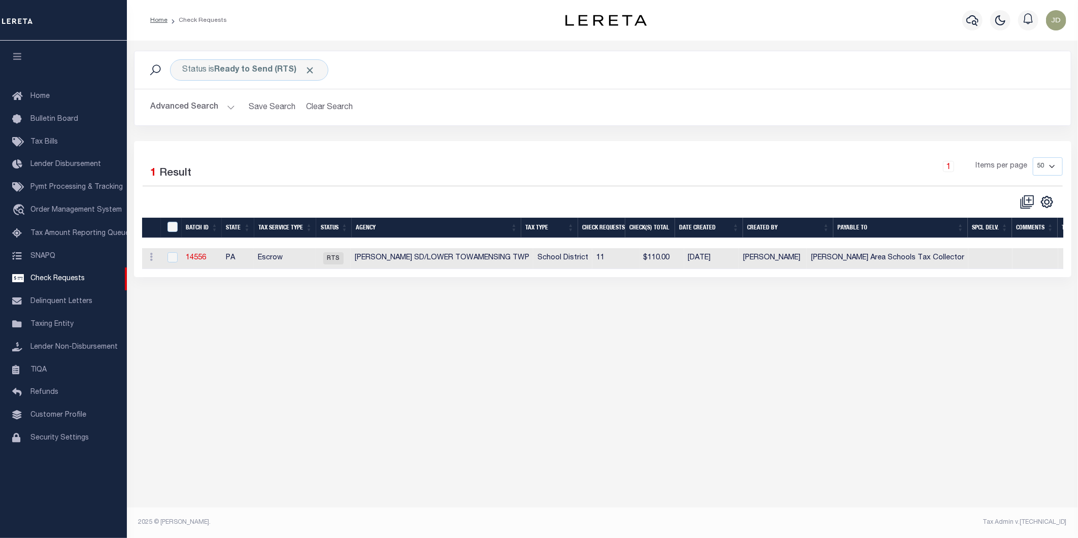
click at [185, 107] on button "Advanced Search" at bounding box center [193, 107] width 84 height 20
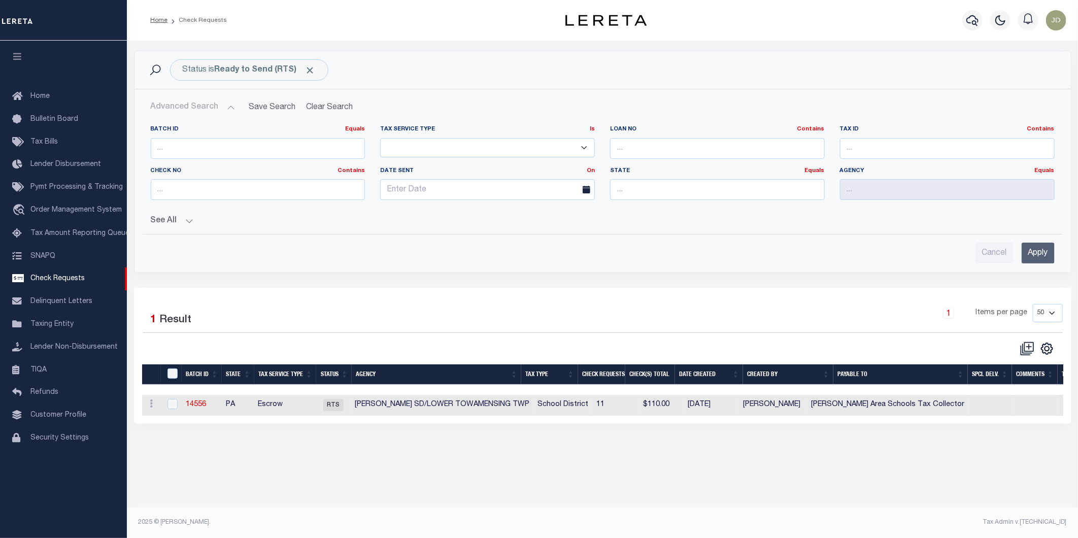
click at [176, 224] on button "See All" at bounding box center [603, 221] width 904 height 10
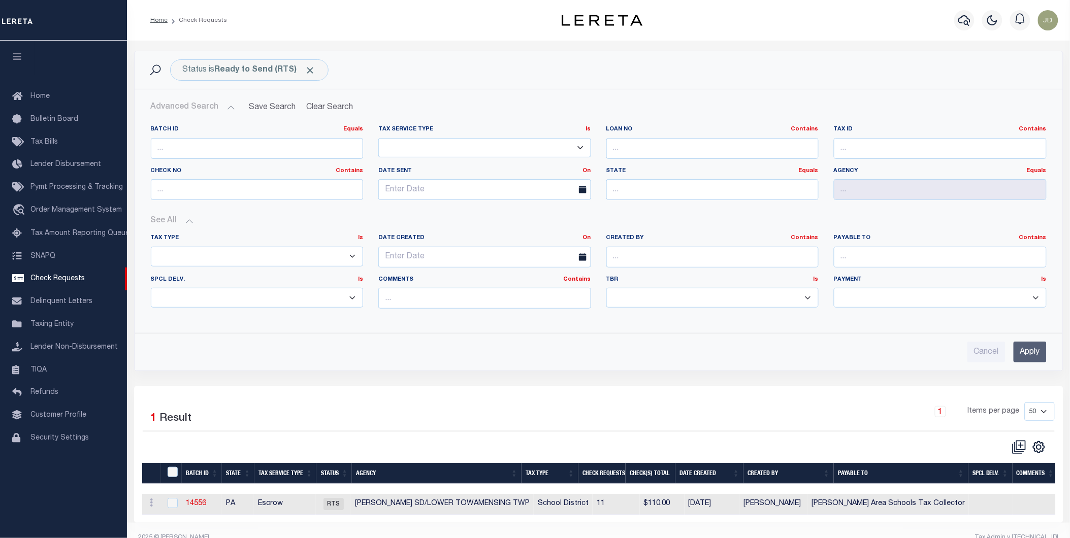
click at [176, 224] on button "See All" at bounding box center [599, 221] width 896 height 10
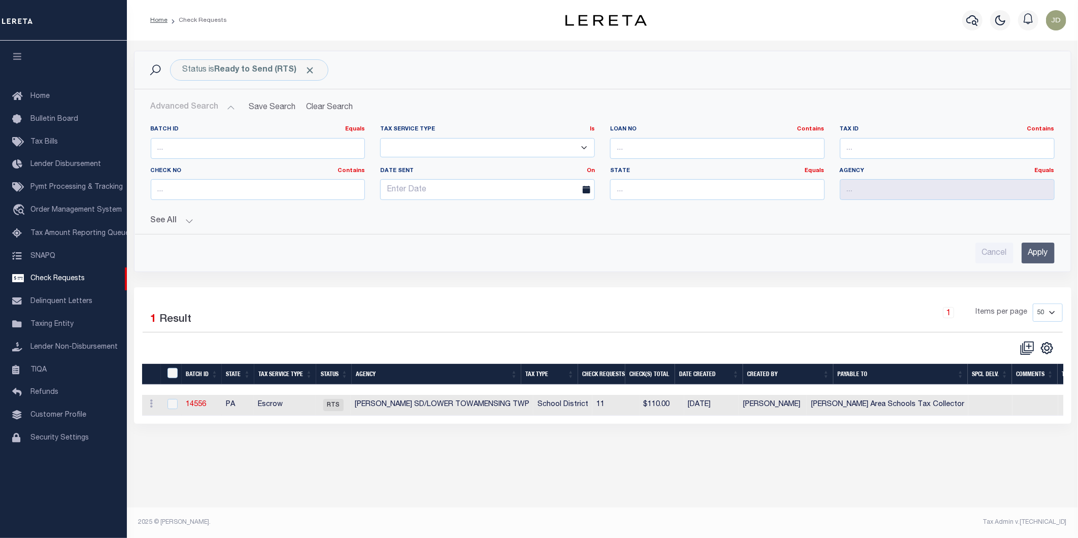
click at [192, 112] on button "Advanced Search" at bounding box center [193, 107] width 84 height 20
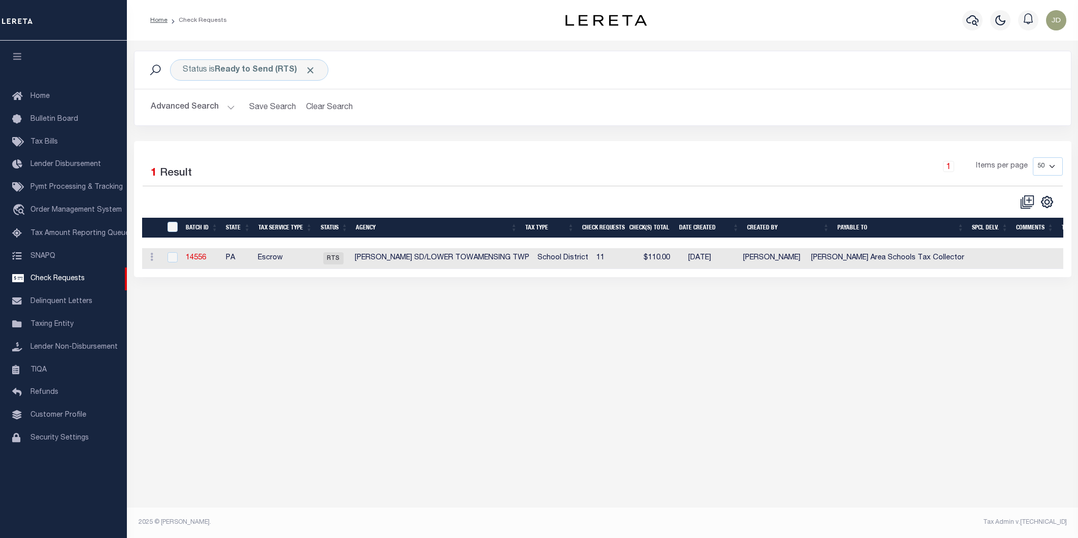
select select "50"
click at [1047, 206] on icon "" at bounding box center [1047, 201] width 13 height 13
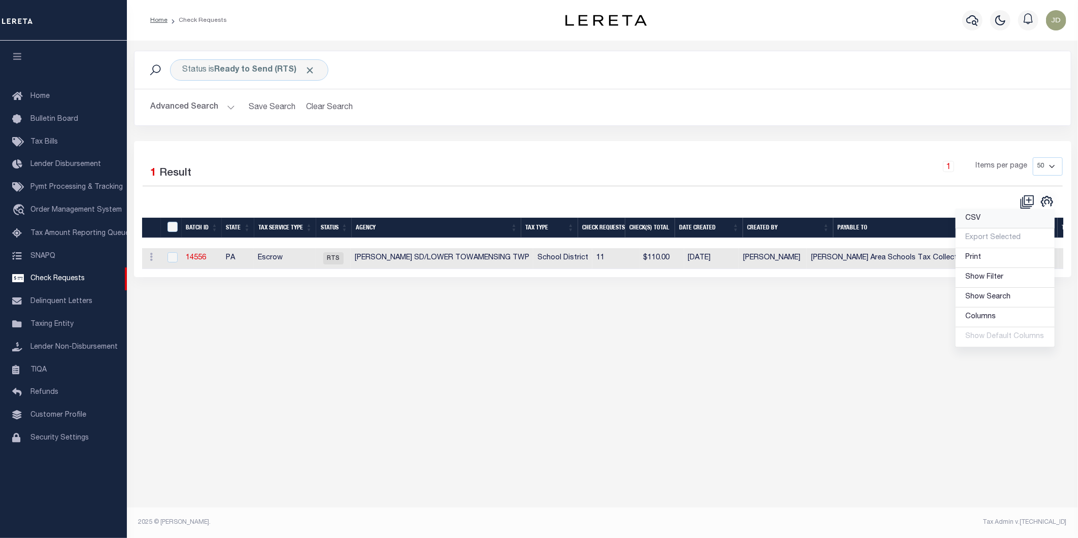
click at [989, 220] on link "CSV" at bounding box center [1005, 219] width 99 height 20
click at [366, 362] on div "Status is Ready to Send (RTS) Search Advanced Search Save Search Clear Search C…" at bounding box center [603, 283] width 952 height 484
